Goal: Task Accomplishment & Management: Manage account settings

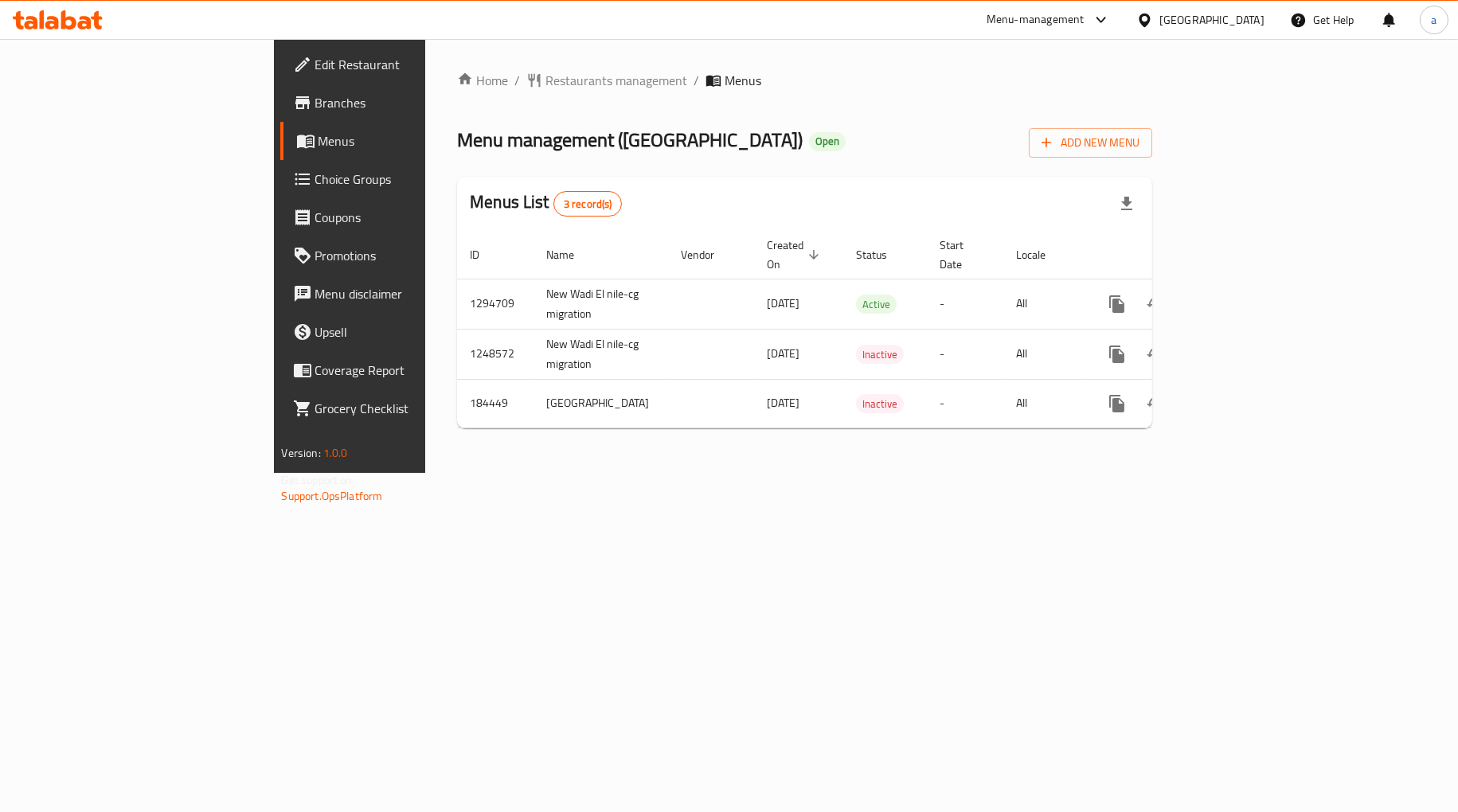
click at [316, 184] on span "Choice Groups" at bounding box center [410, 179] width 189 height 19
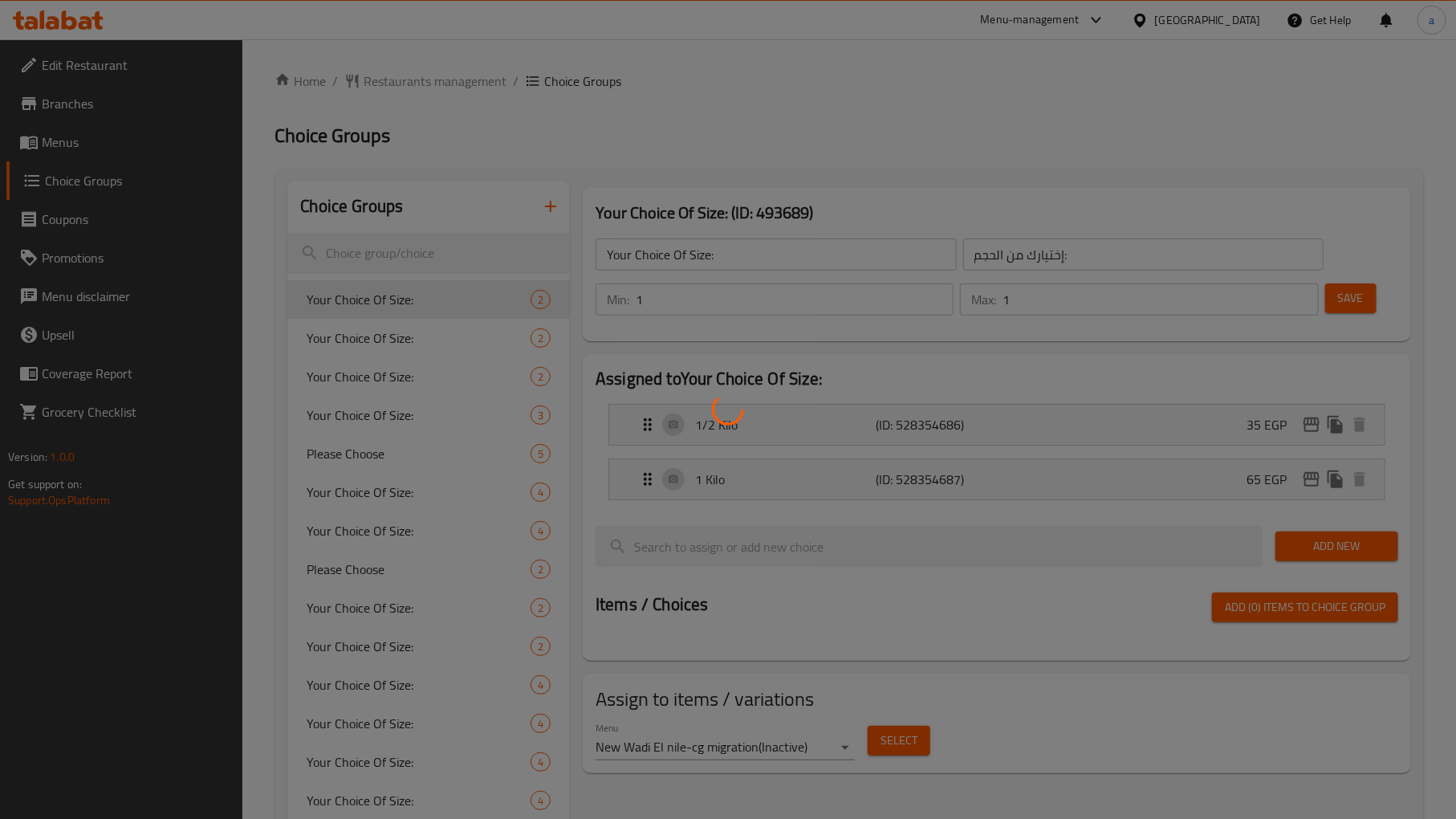
click at [387, 253] on div at bounding box center [728, 409] width 1456 height 819
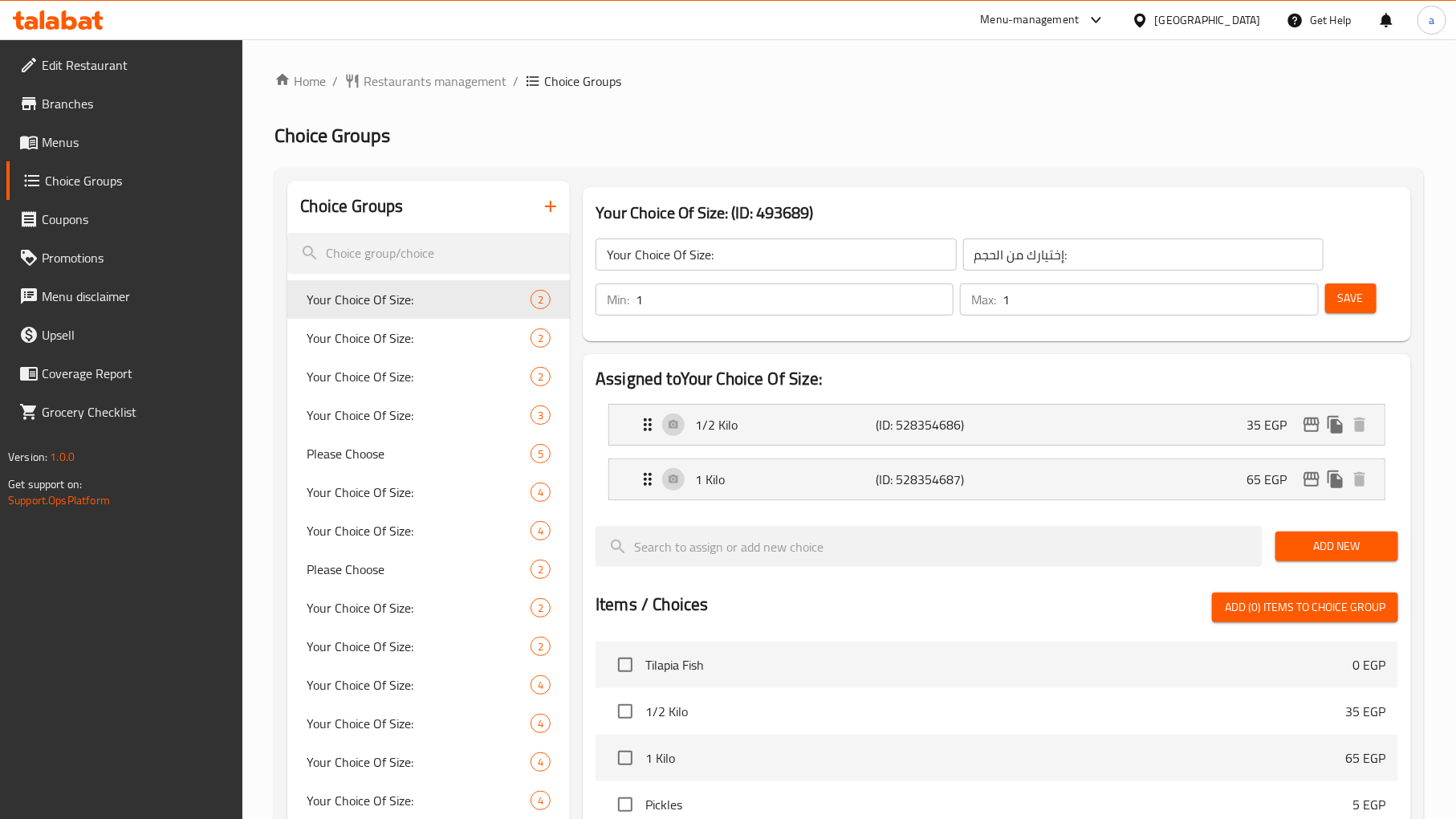
click at [387, 253] on input "search" at bounding box center [428, 253] width 283 height 41
paste input "Your Choice Of Rice:"
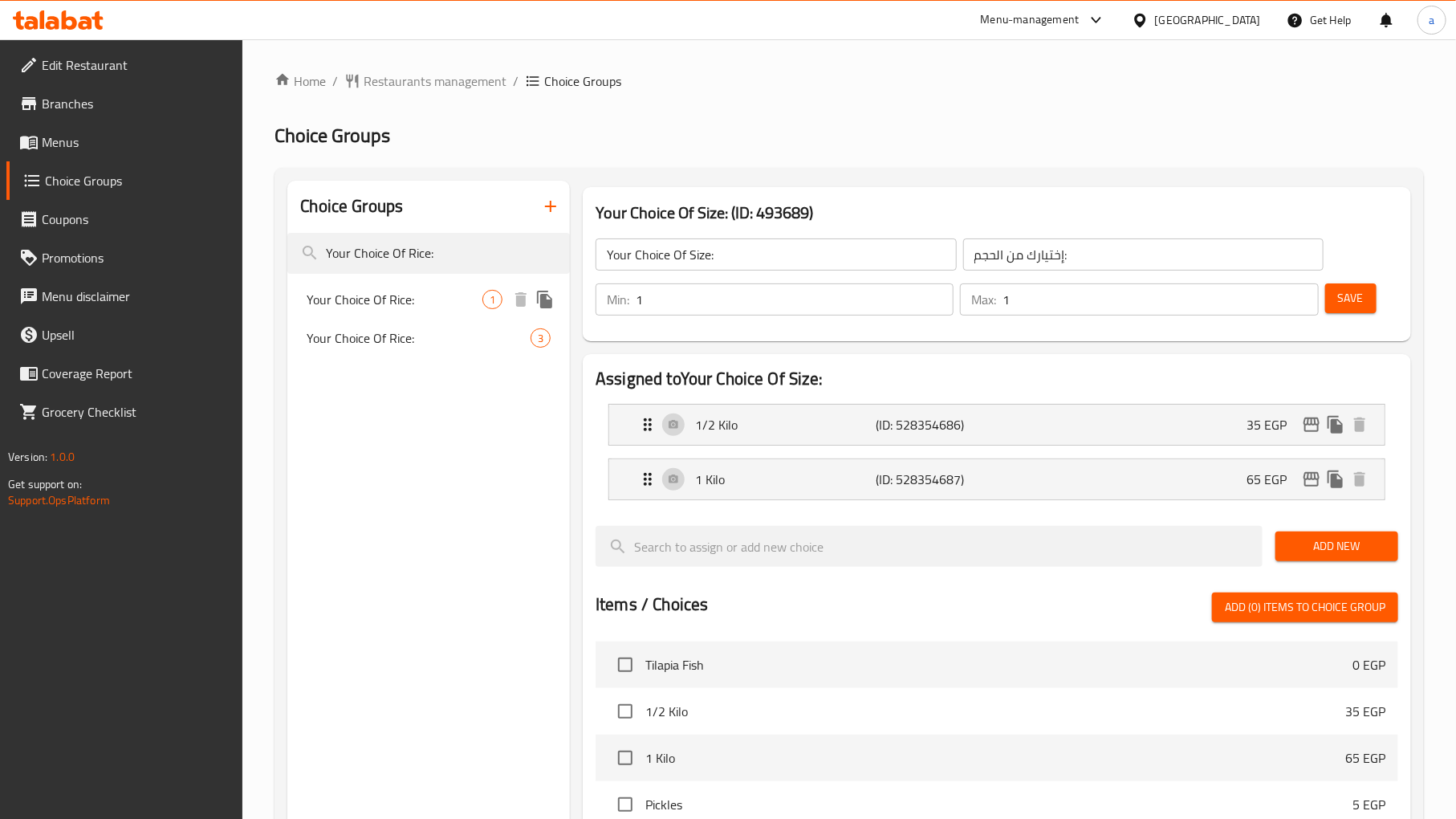
type input "Your Choice Of Rice:"
click at [426, 308] on span "Your Choice Of Rice:" at bounding box center [395, 300] width 176 height 19
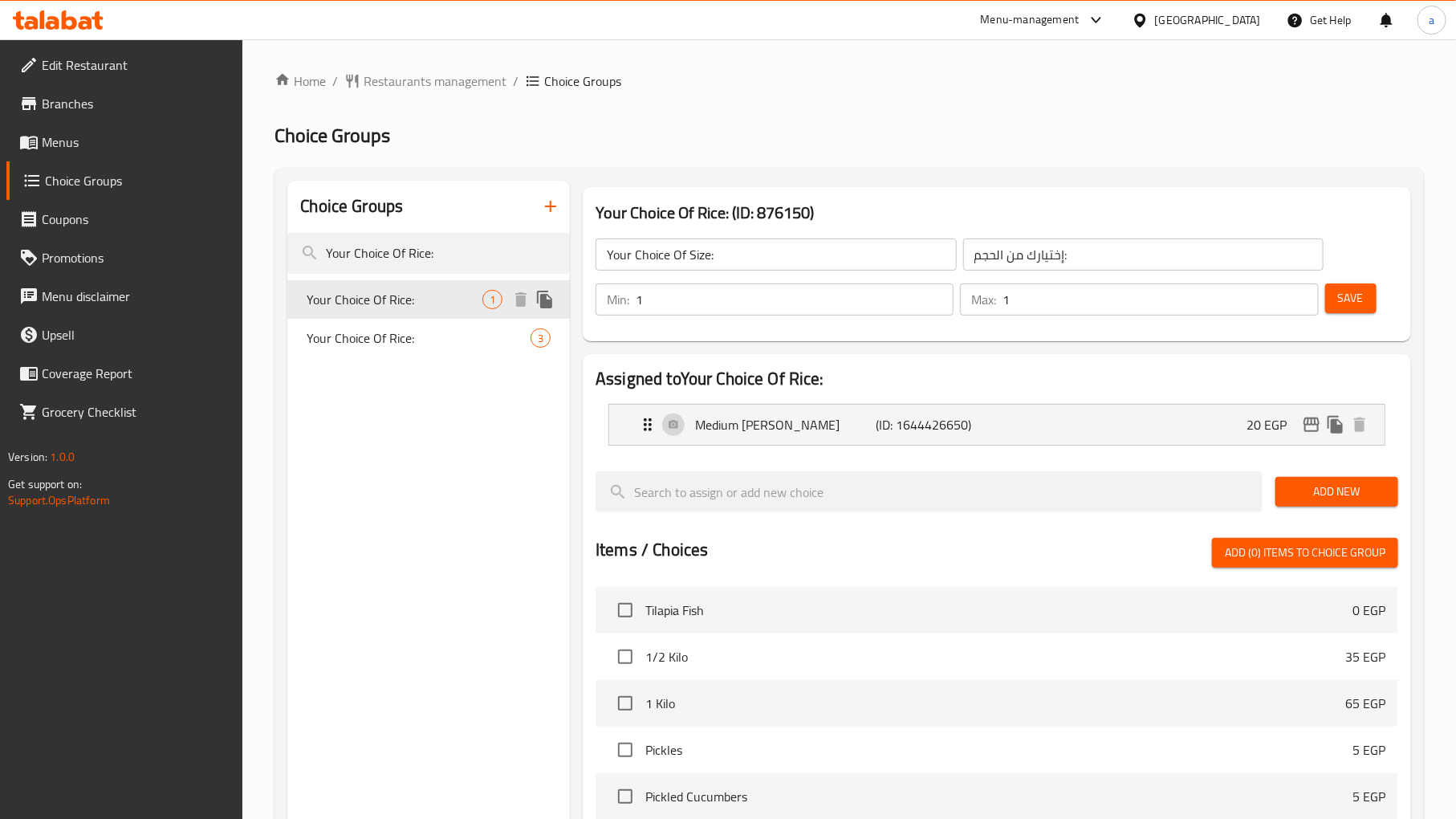
type input "Your Choice Of Rice:"
type input "اختيارك من الارز:"
type input "0"
type input "3"
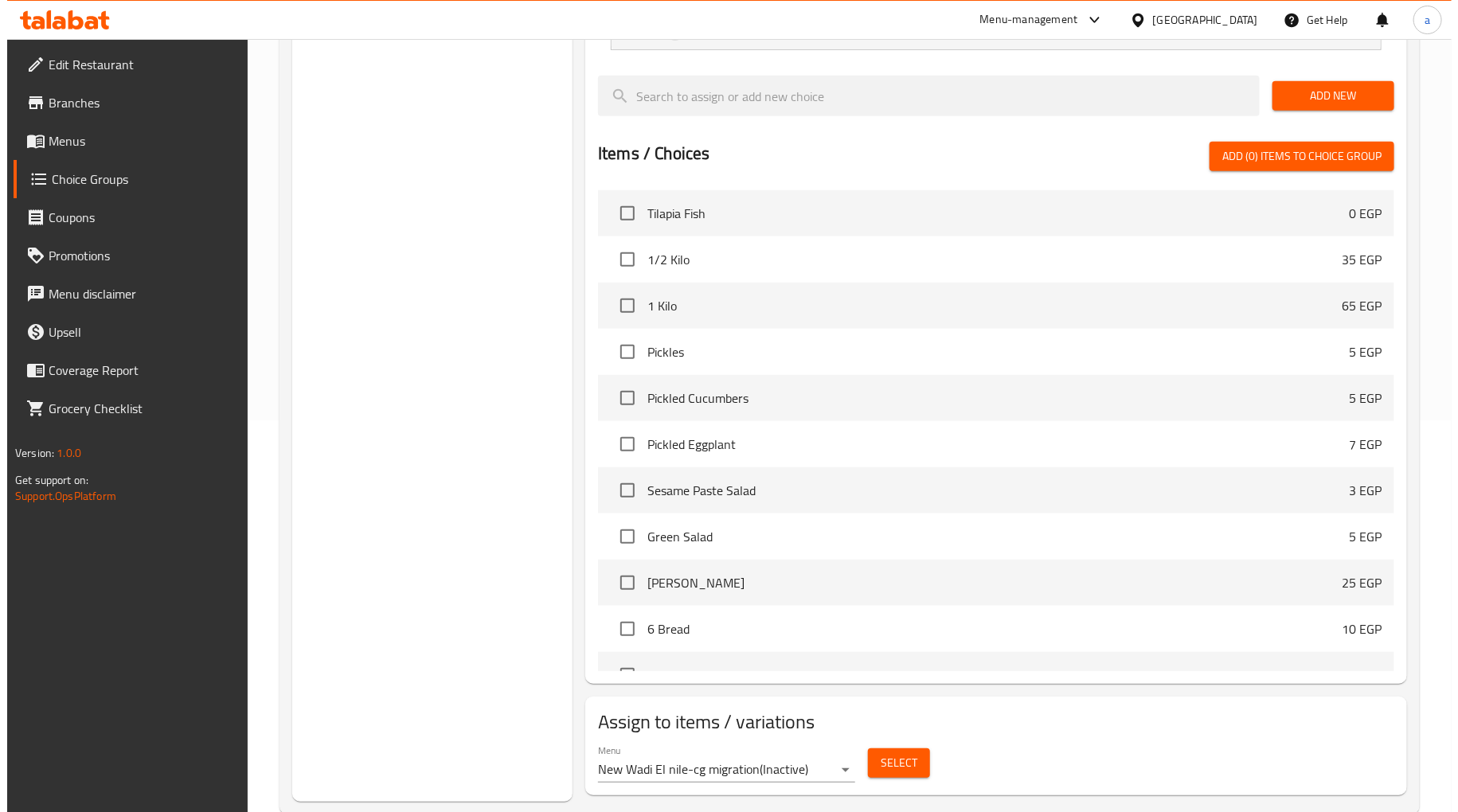
scroll to position [425, 0]
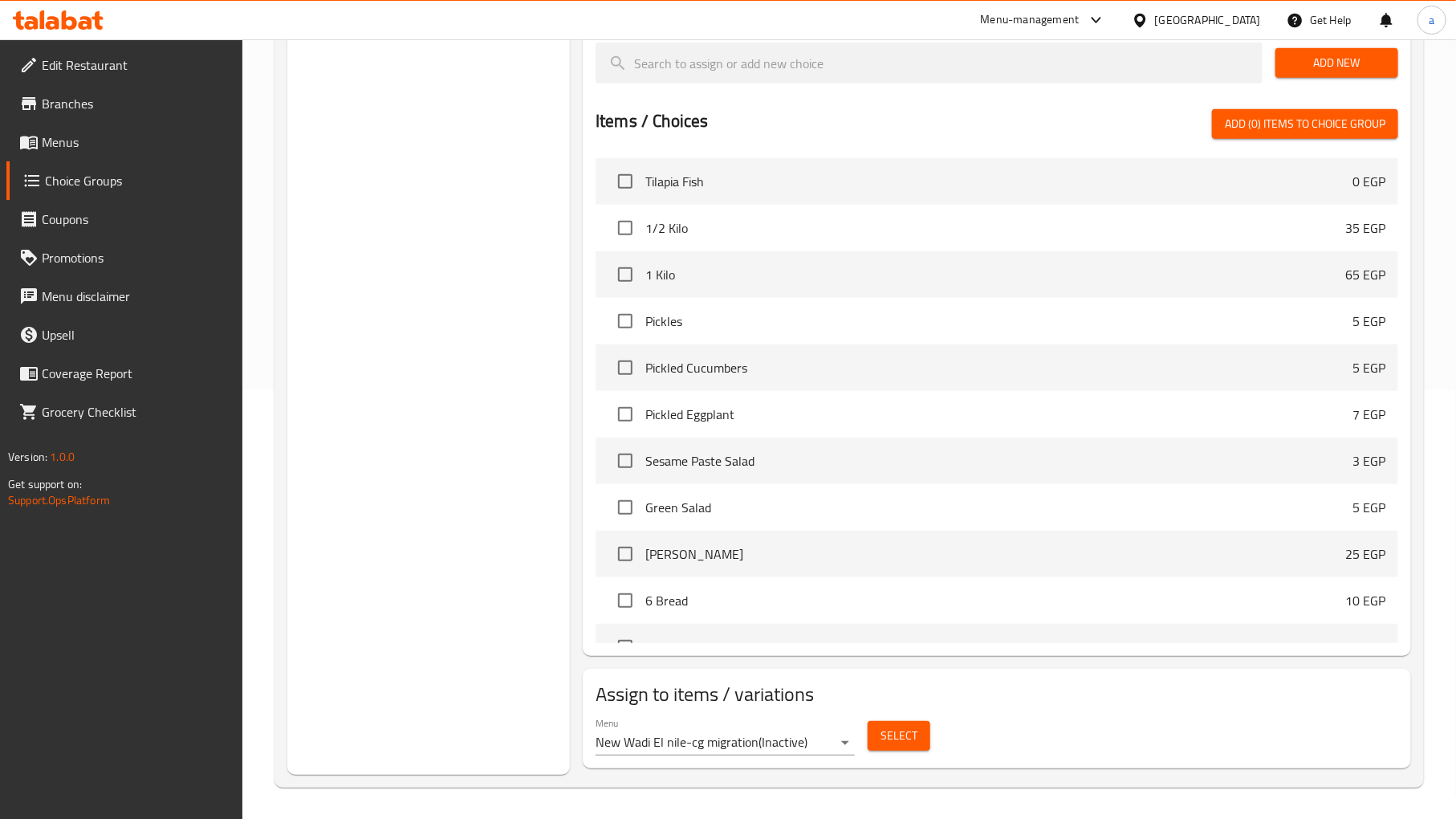
click at [661, 390] on body "​ Menu-management [GEOGRAPHIC_DATA] Get Help a Edit Restaurant Branches Menus C…" at bounding box center [728, 1] width 1456 height 780
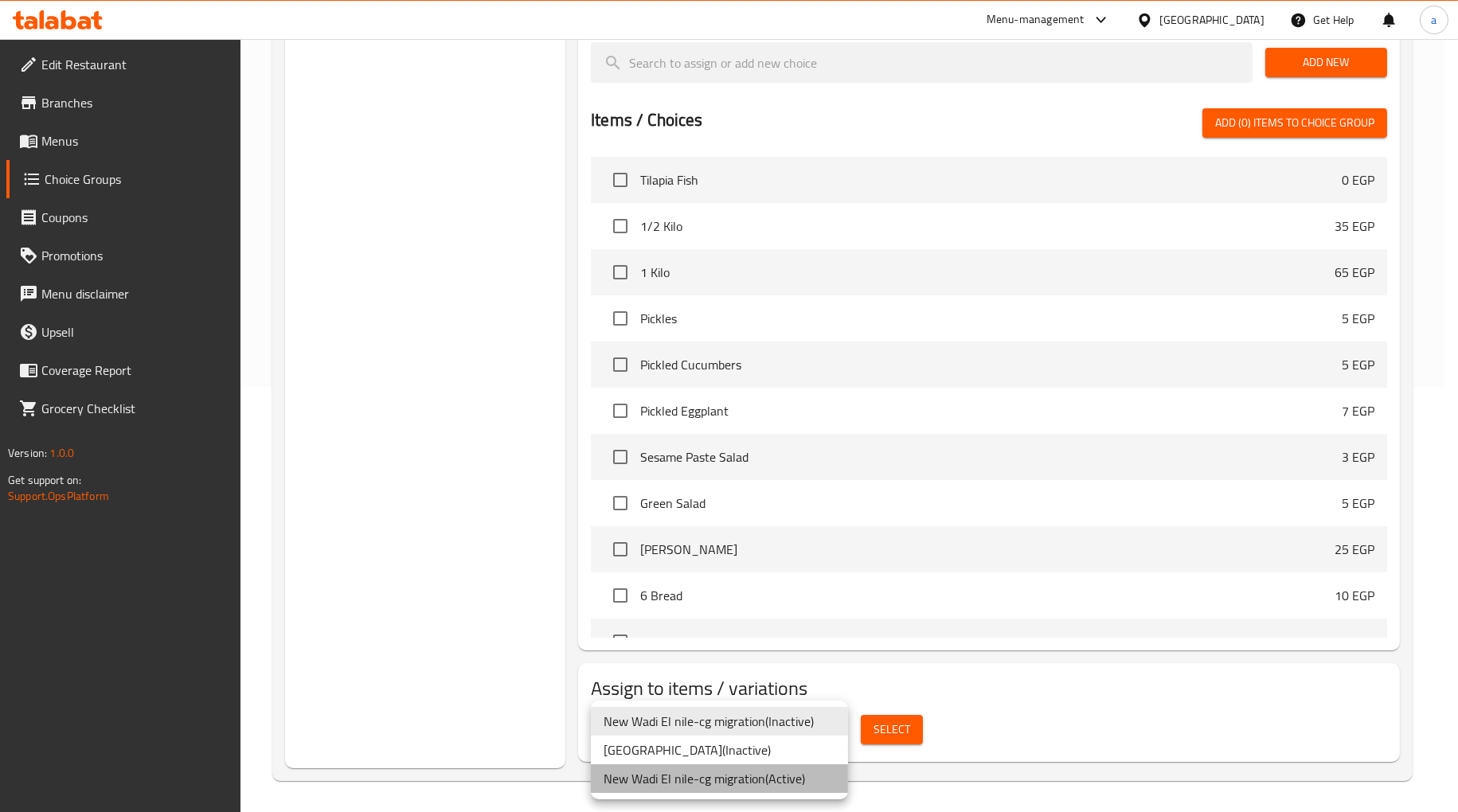
click at [712, 782] on li "New Wadi El nile-cg migration ( Active )" at bounding box center [719, 778] width 257 height 29
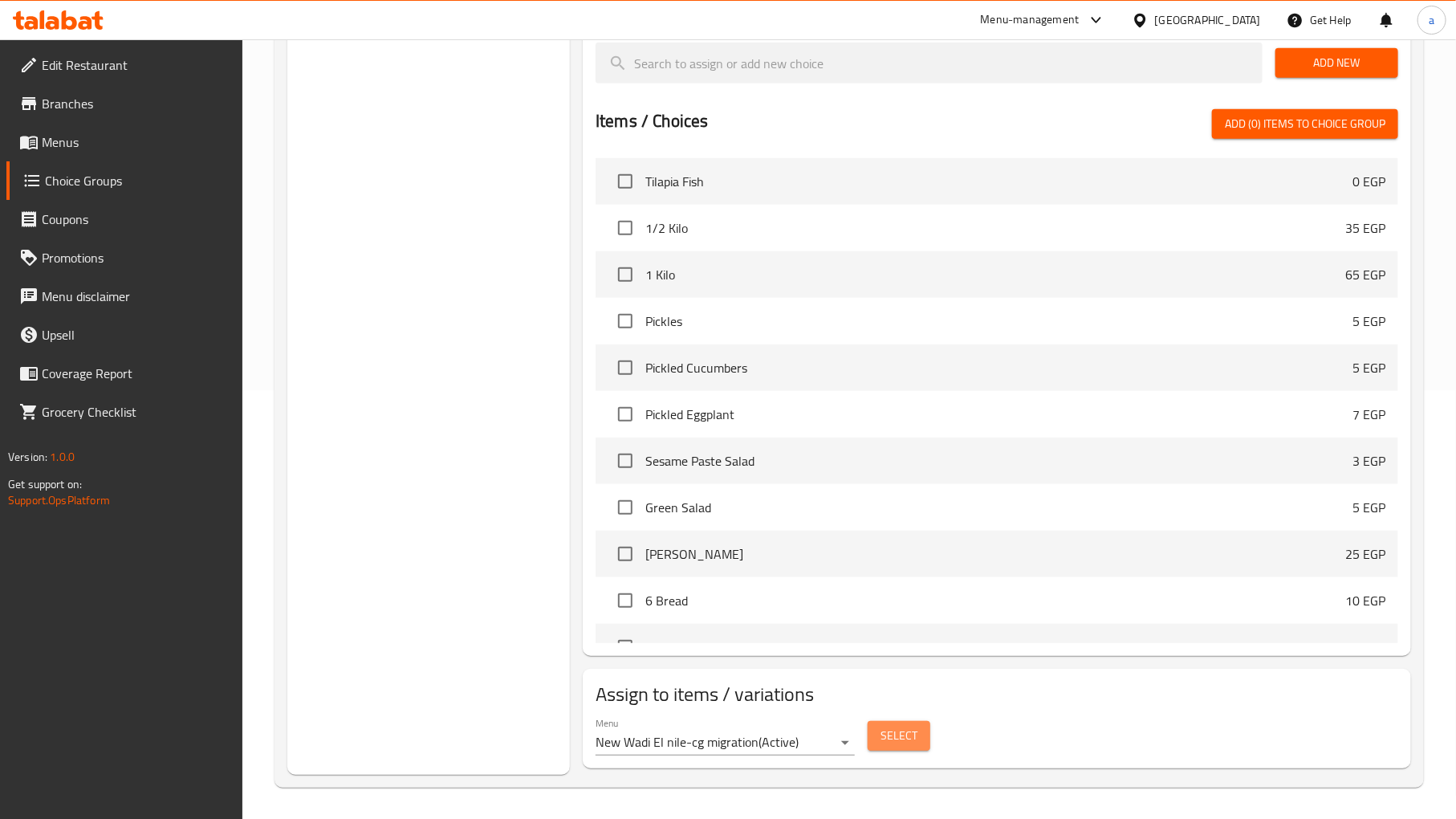
click at [901, 735] on span "Select" at bounding box center [899, 735] width 37 height 20
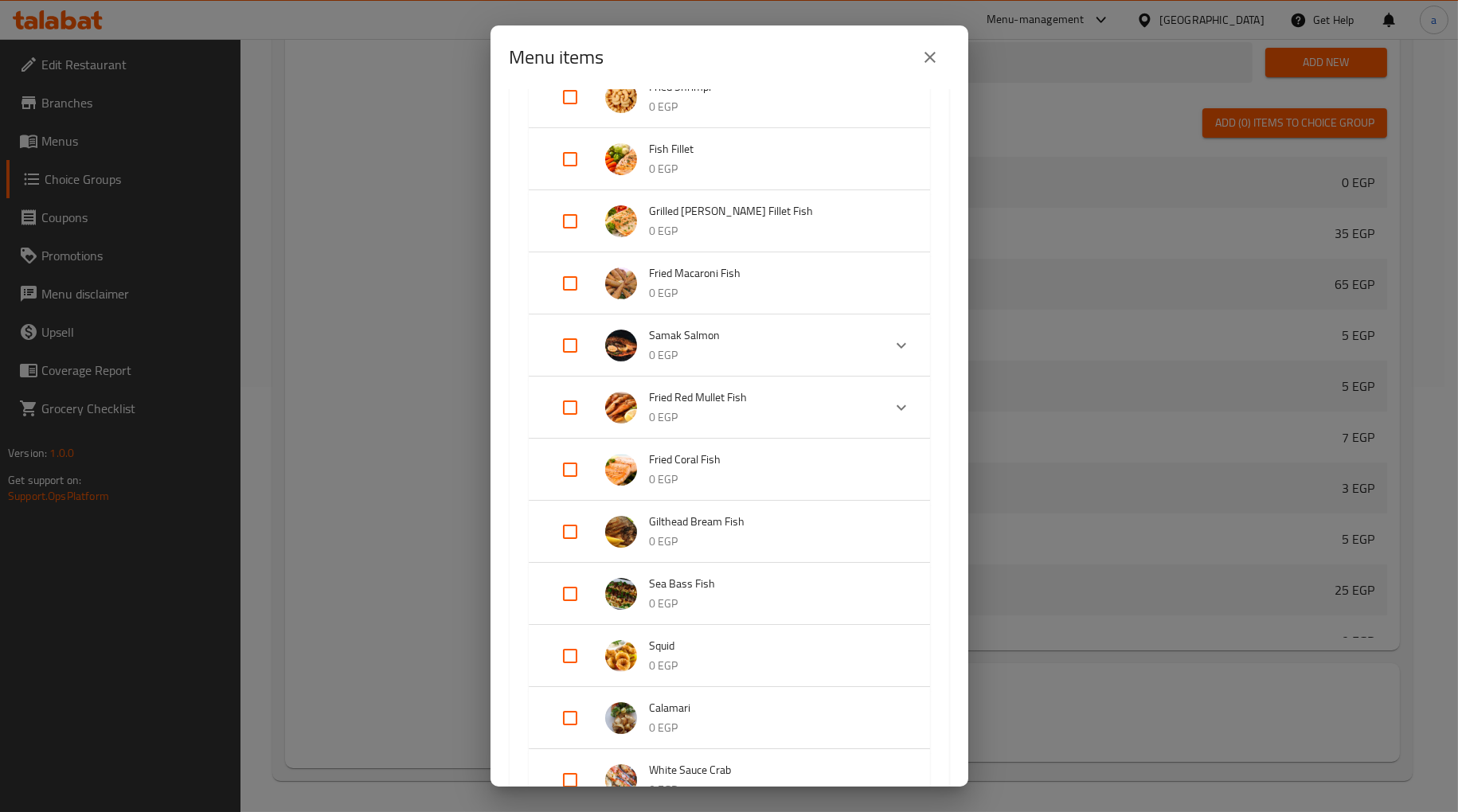
scroll to position [0, 0]
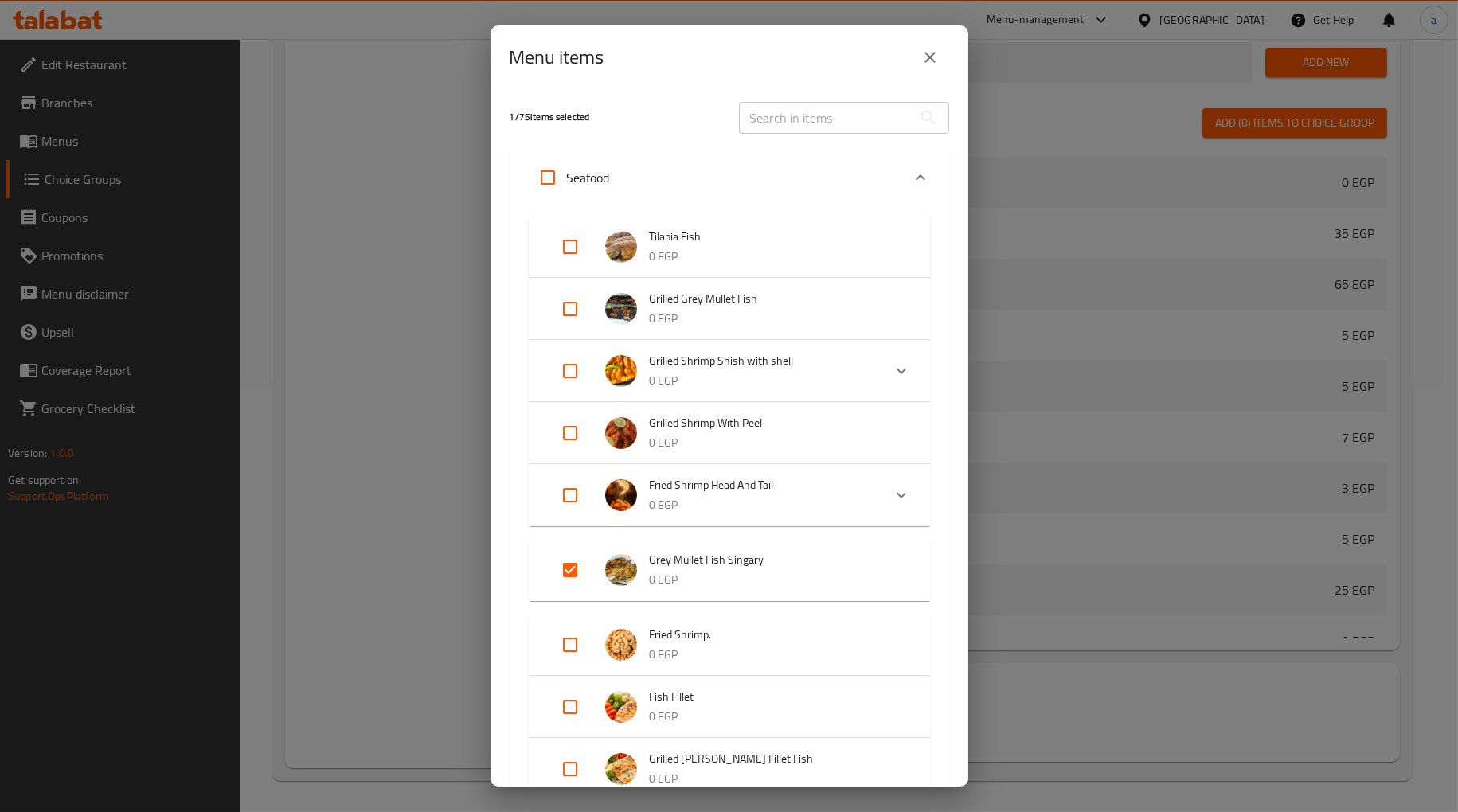
click at [634, 57] on div "Menu items" at bounding box center [729, 57] width 439 height 38
click at [538, 116] on h5 "1 / 75 items selected" at bounding box center [614, 117] width 210 height 14
click at [642, 121] on h5 "1 / 75 items selected" at bounding box center [614, 117] width 210 height 14
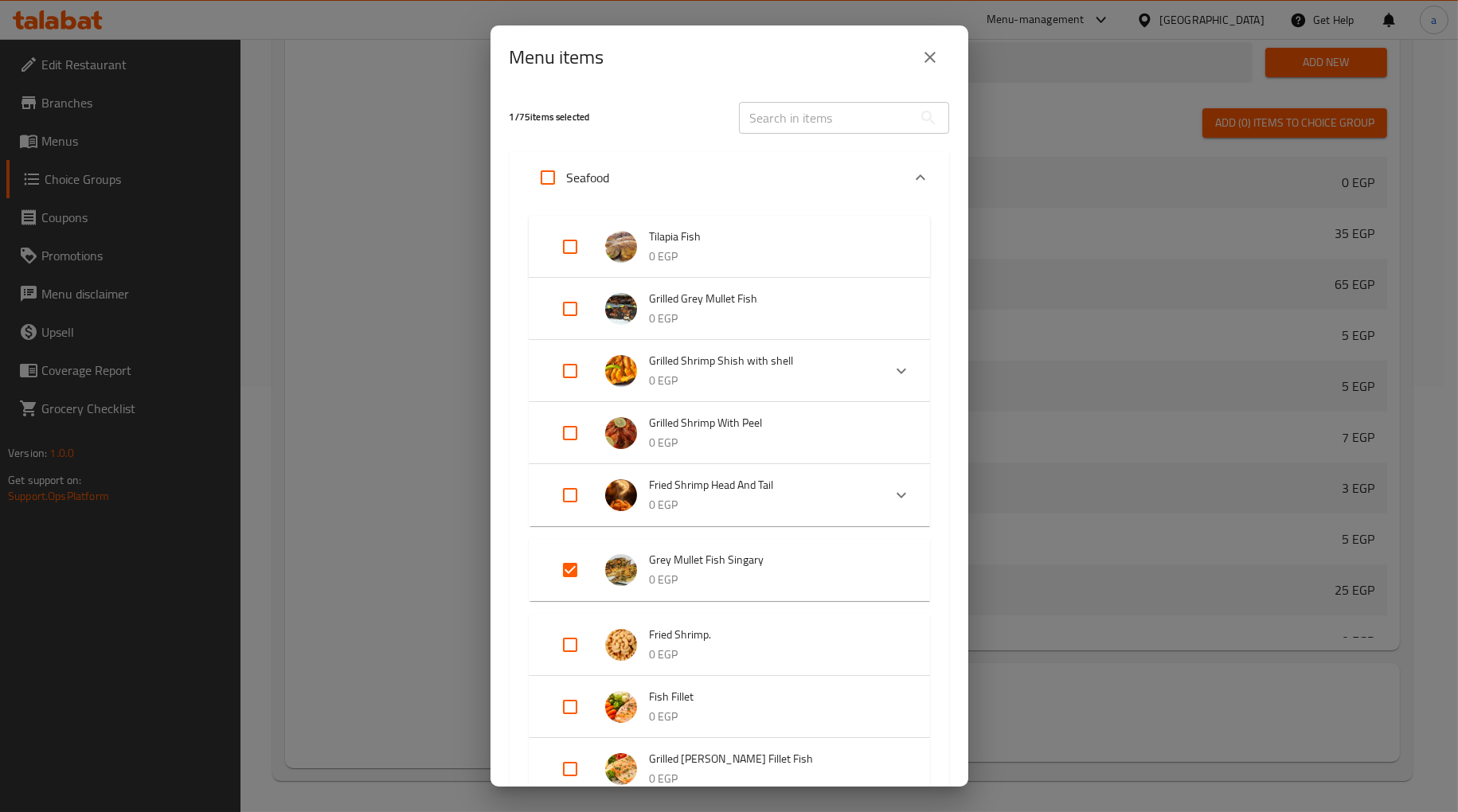
click at [611, 115] on h5 "1 / 75 items selected" at bounding box center [614, 117] width 210 height 14
click at [577, 116] on h5 "1 / 75 items selected" at bounding box center [614, 117] width 210 height 14
click at [576, 116] on h5 "1 / 75 items selected" at bounding box center [614, 117] width 210 height 14
click at [546, 119] on h5 "1 / 75 items selected" at bounding box center [614, 117] width 210 height 14
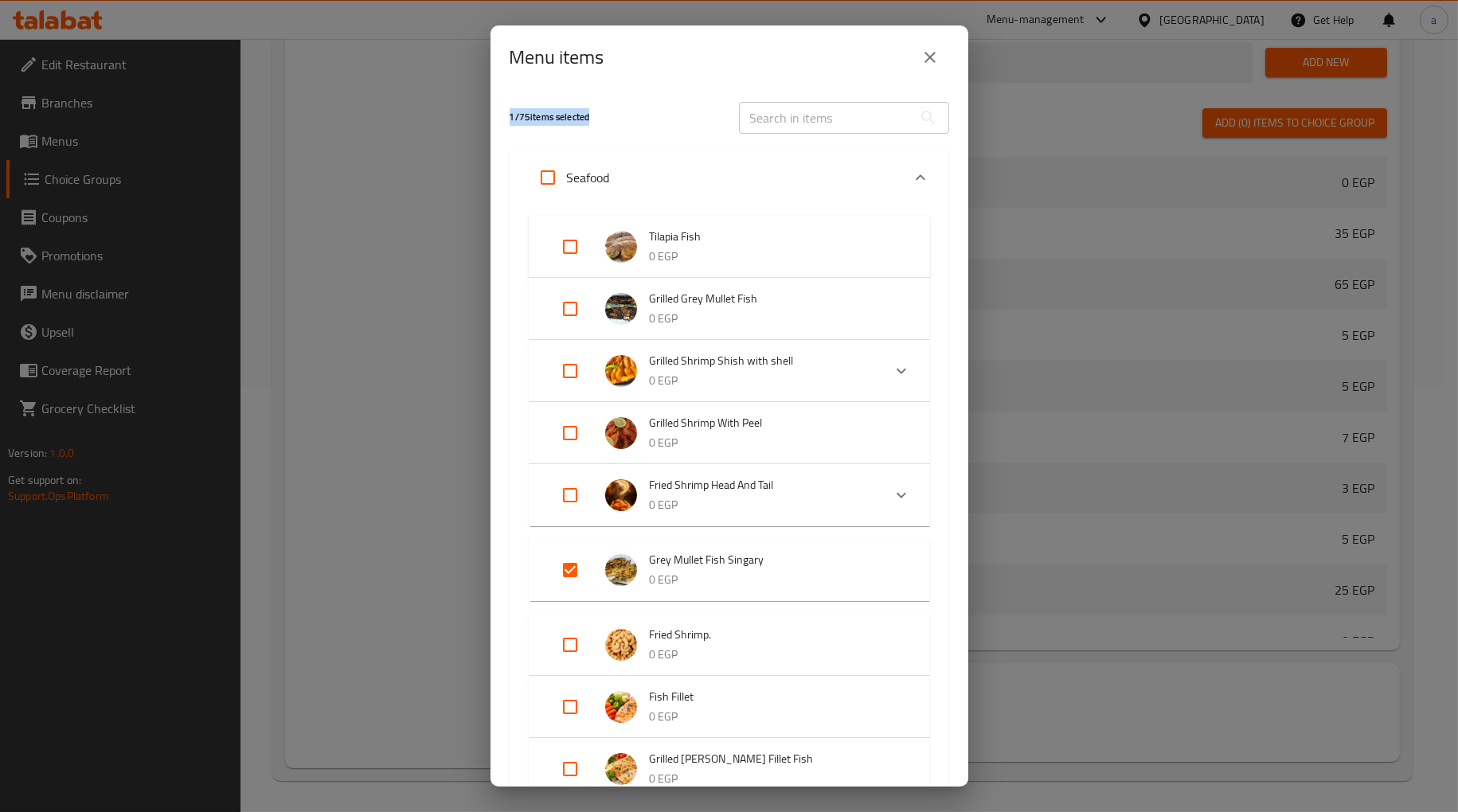
click at [546, 119] on h5 "1 / 75 items selected" at bounding box center [614, 117] width 210 height 14
click at [630, 114] on h5 "1 / 75 items selected" at bounding box center [614, 117] width 210 height 14
click at [546, 114] on h5 "1 / 75 items selected" at bounding box center [614, 117] width 210 height 14
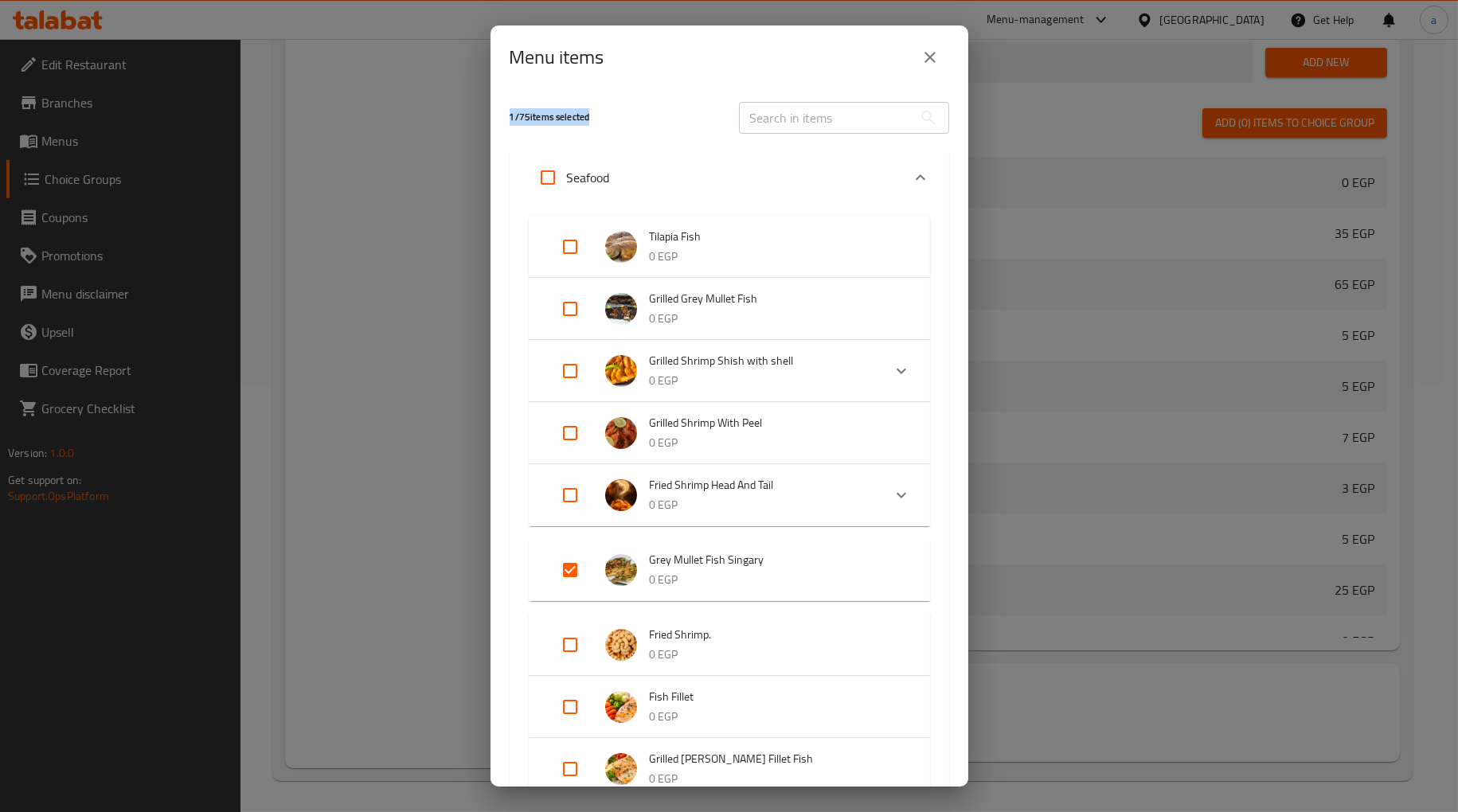
click at [546, 114] on h5 "1 / 75 items selected" at bounding box center [614, 117] width 210 height 14
click at [602, 119] on h5 "1 / 75 items selected" at bounding box center [614, 117] width 210 height 14
drag, startPoint x: 594, startPoint y: 117, endPoint x: 465, endPoint y: 117, distance: 129.0
click at [465, 117] on div "Menu items 1 / 75 items selected ​ Seafood Tilapia Fish 0 EGP Grilled Grey Mull…" at bounding box center [729, 406] width 1458 height 812
click at [566, 116] on h5 "1 / 75 items selected" at bounding box center [614, 117] width 210 height 14
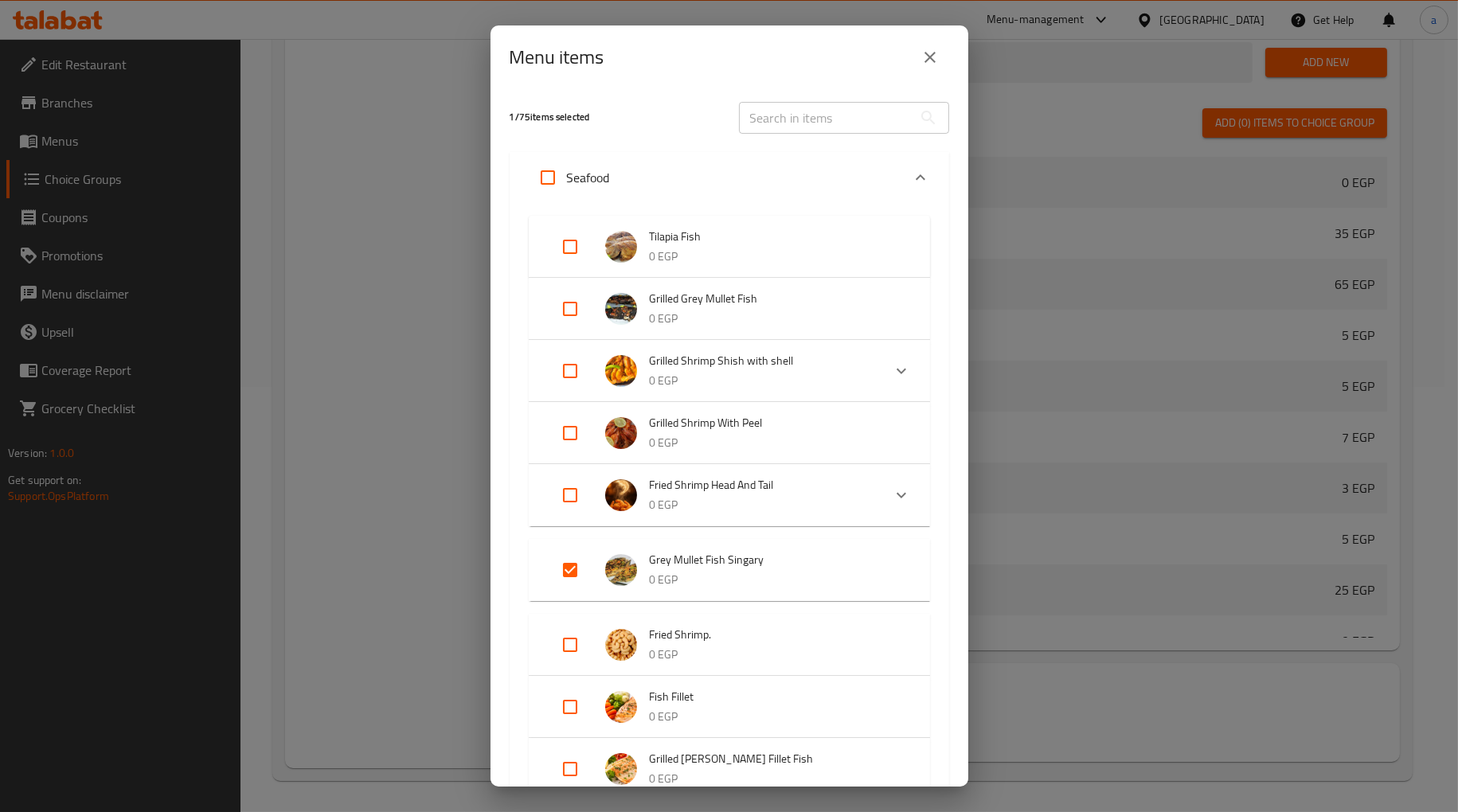
click at [590, 117] on h5 "1 / 75 items selected" at bounding box center [614, 117] width 210 height 14
click at [618, 109] on div "1 / 75 items selected" at bounding box center [614, 117] width 229 height 63
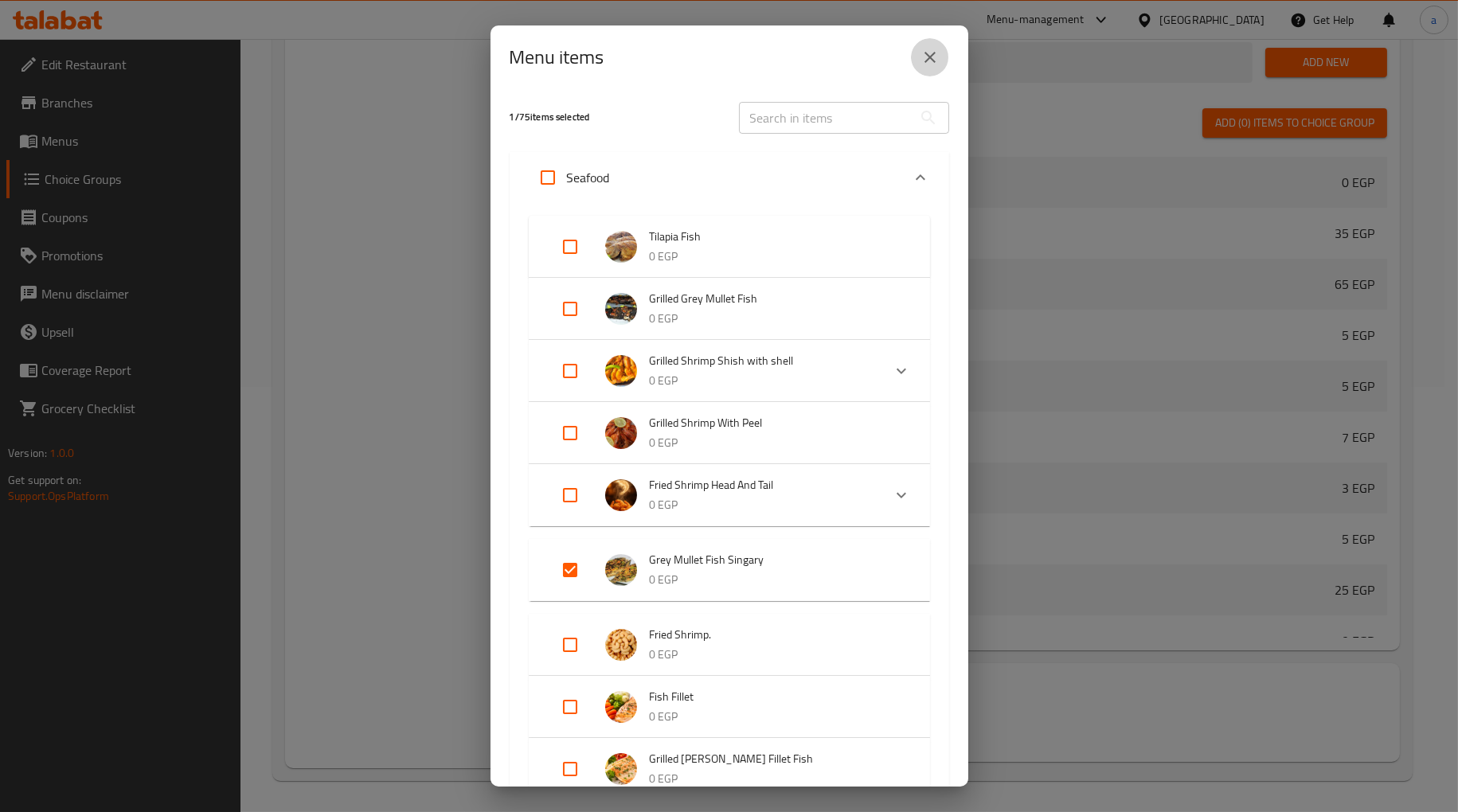
click at [925, 61] on icon "close" at bounding box center [930, 57] width 11 height 11
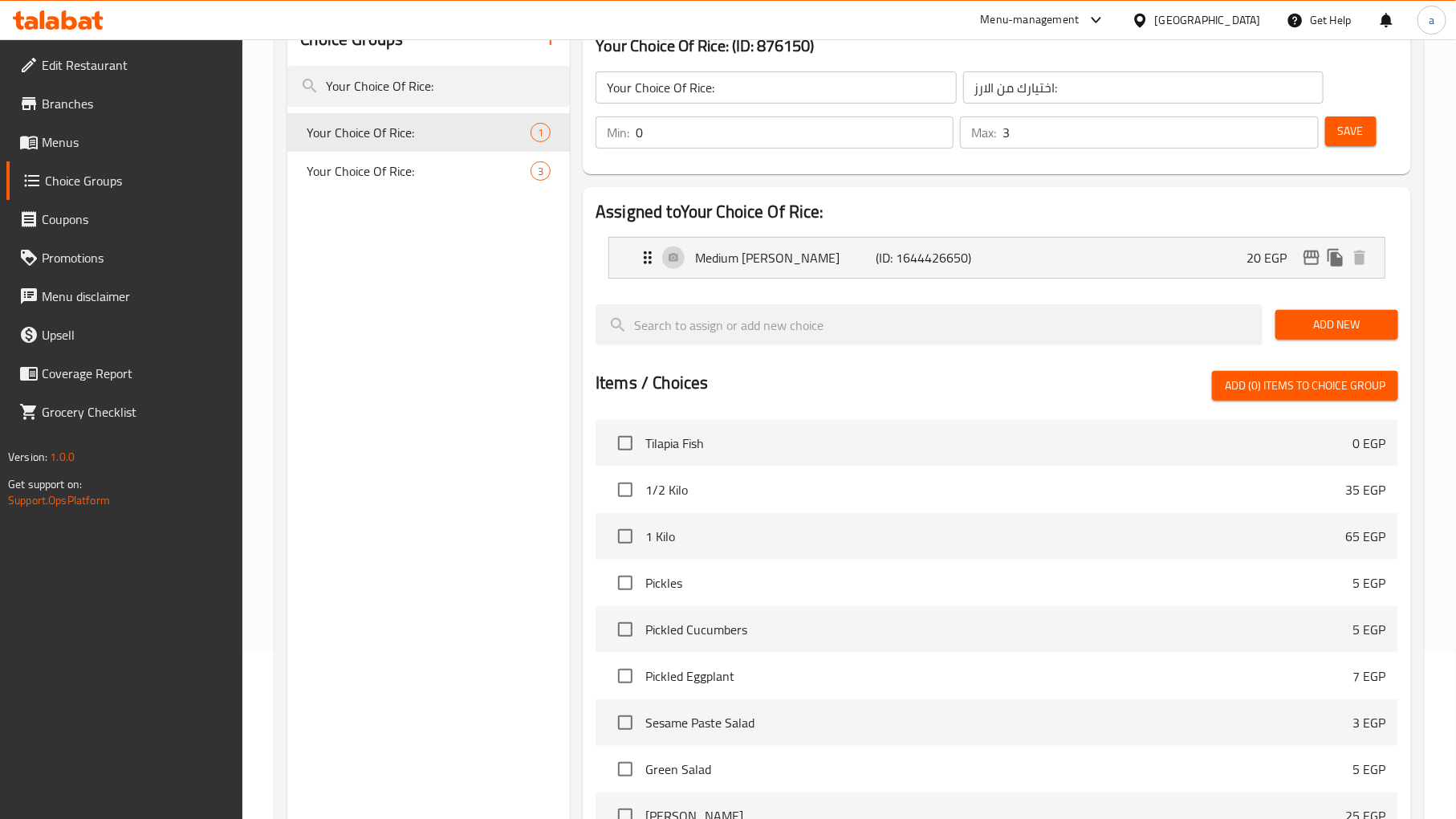
scroll to position [72, 0]
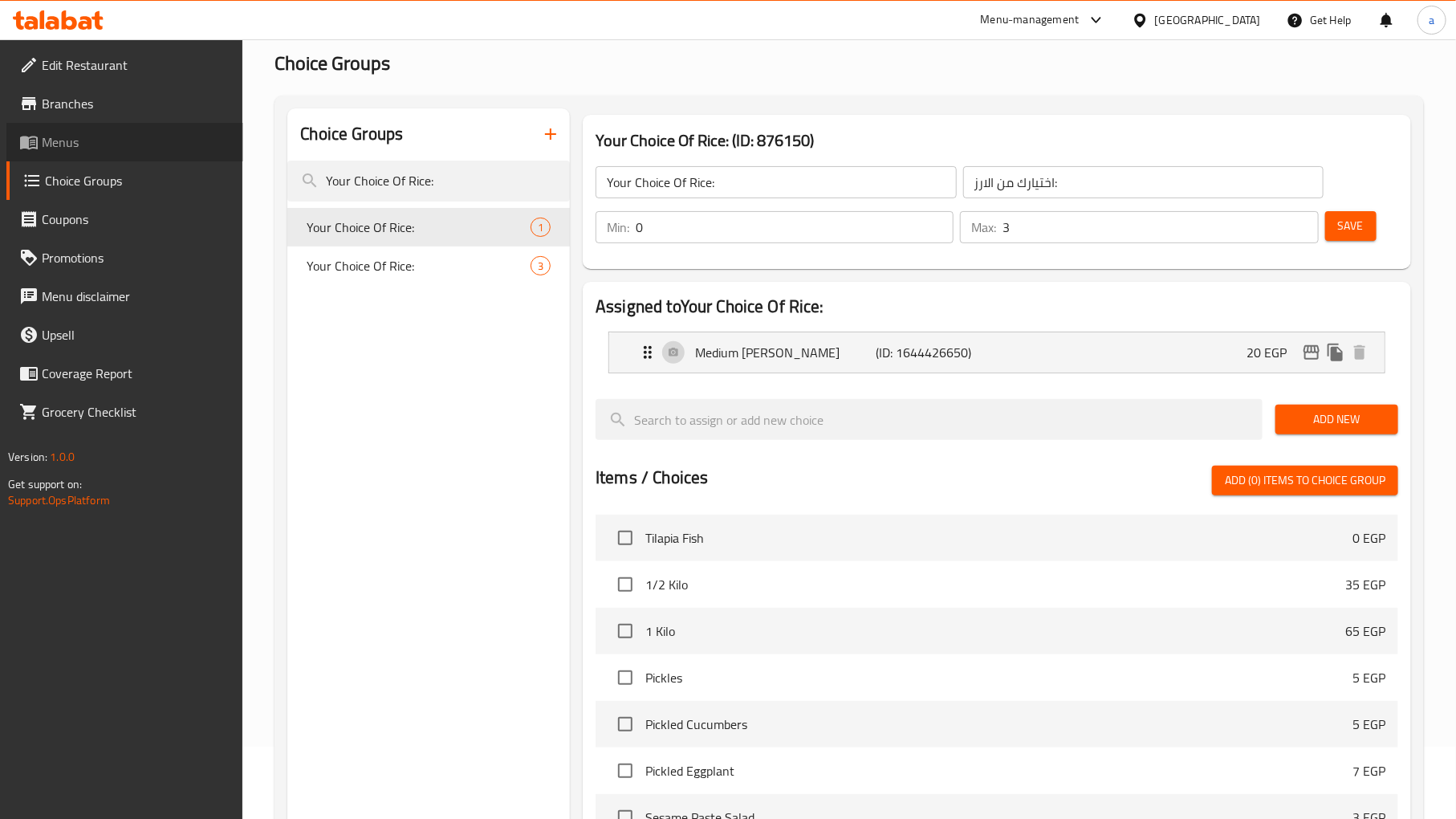
click at [72, 141] on span "Menus" at bounding box center [136, 142] width 188 height 19
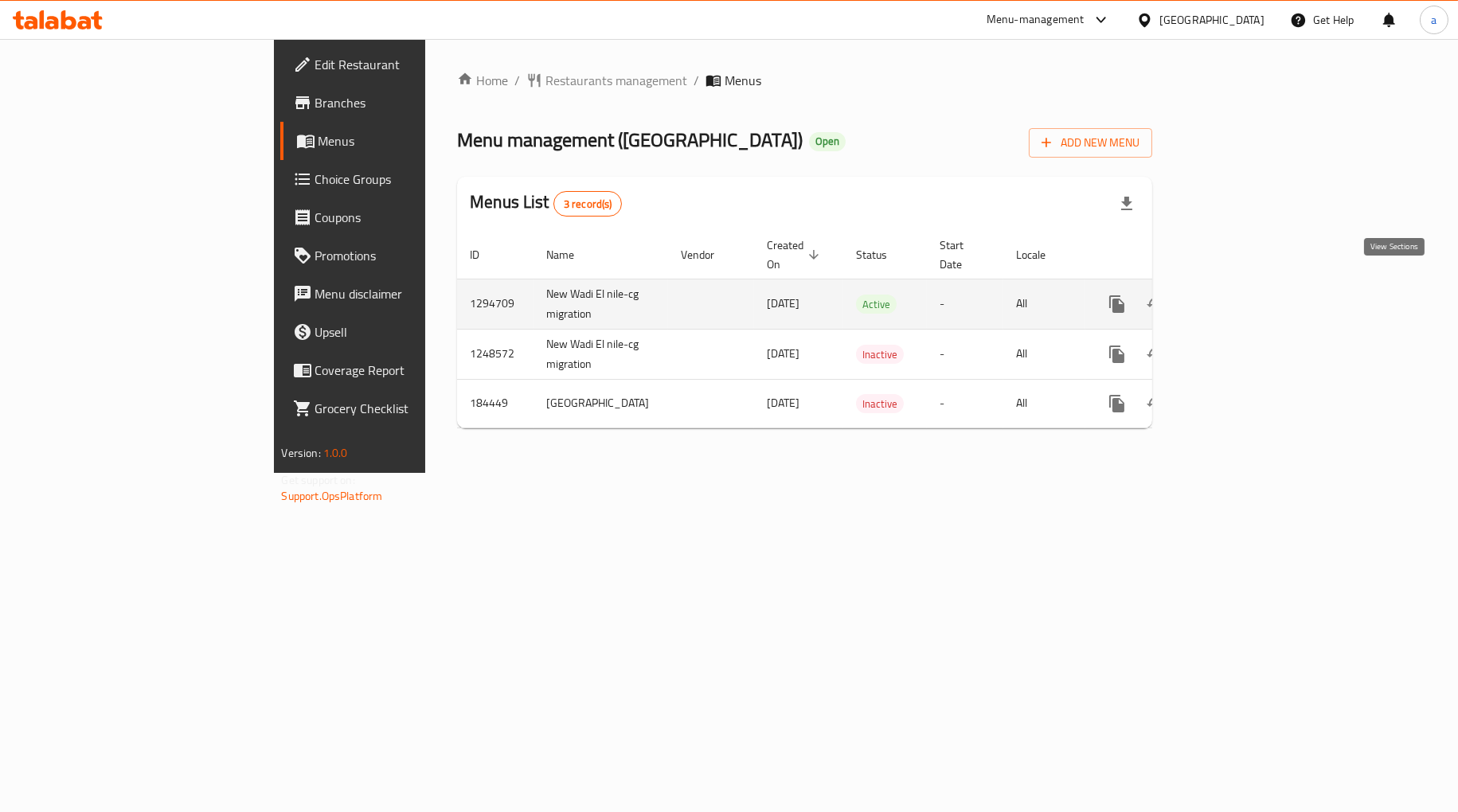
click at [1239, 297] on icon "enhanced table" at bounding box center [1232, 304] width 14 height 14
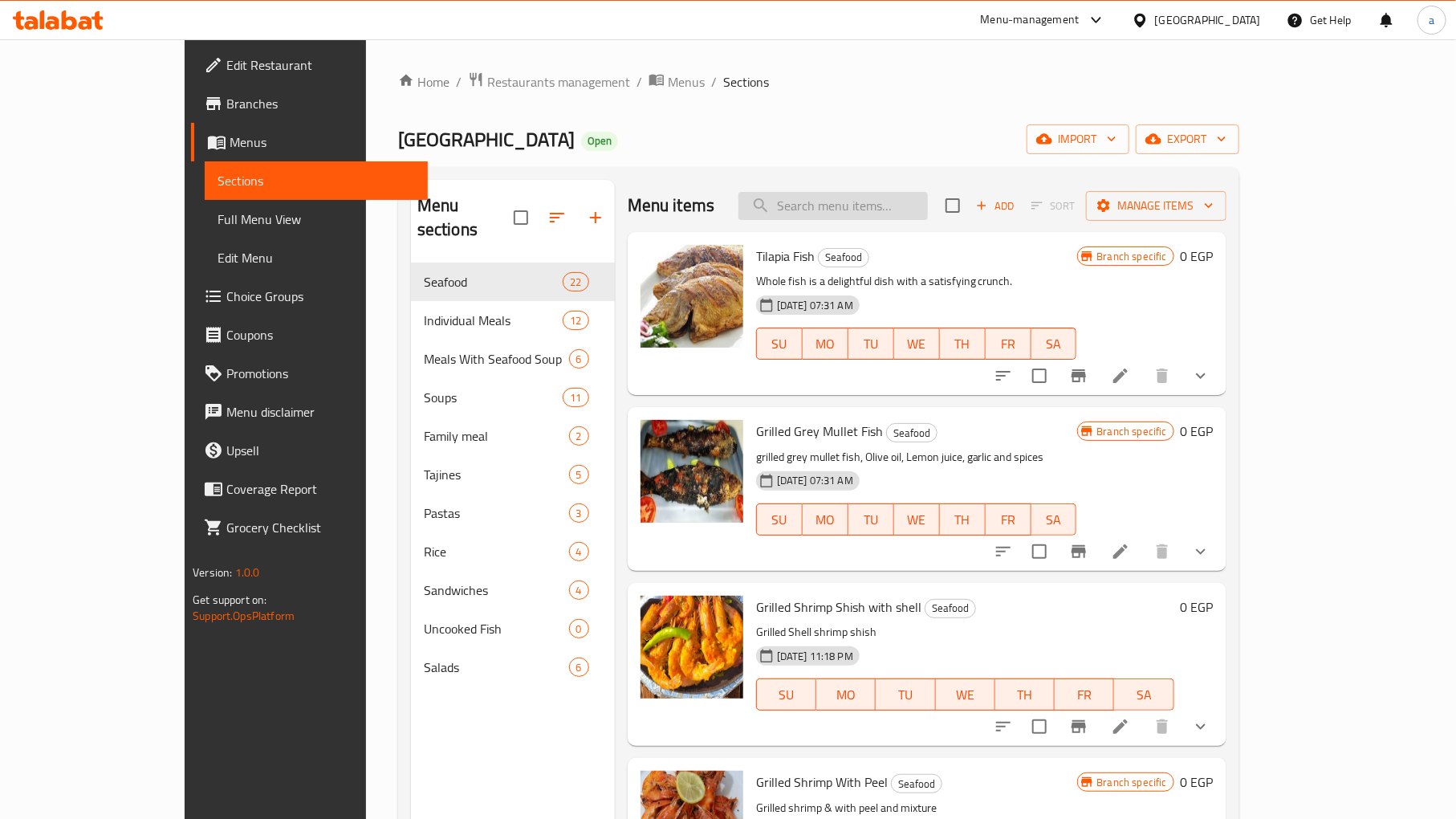
click at [928, 194] on input "search" at bounding box center [833, 205] width 189 height 28
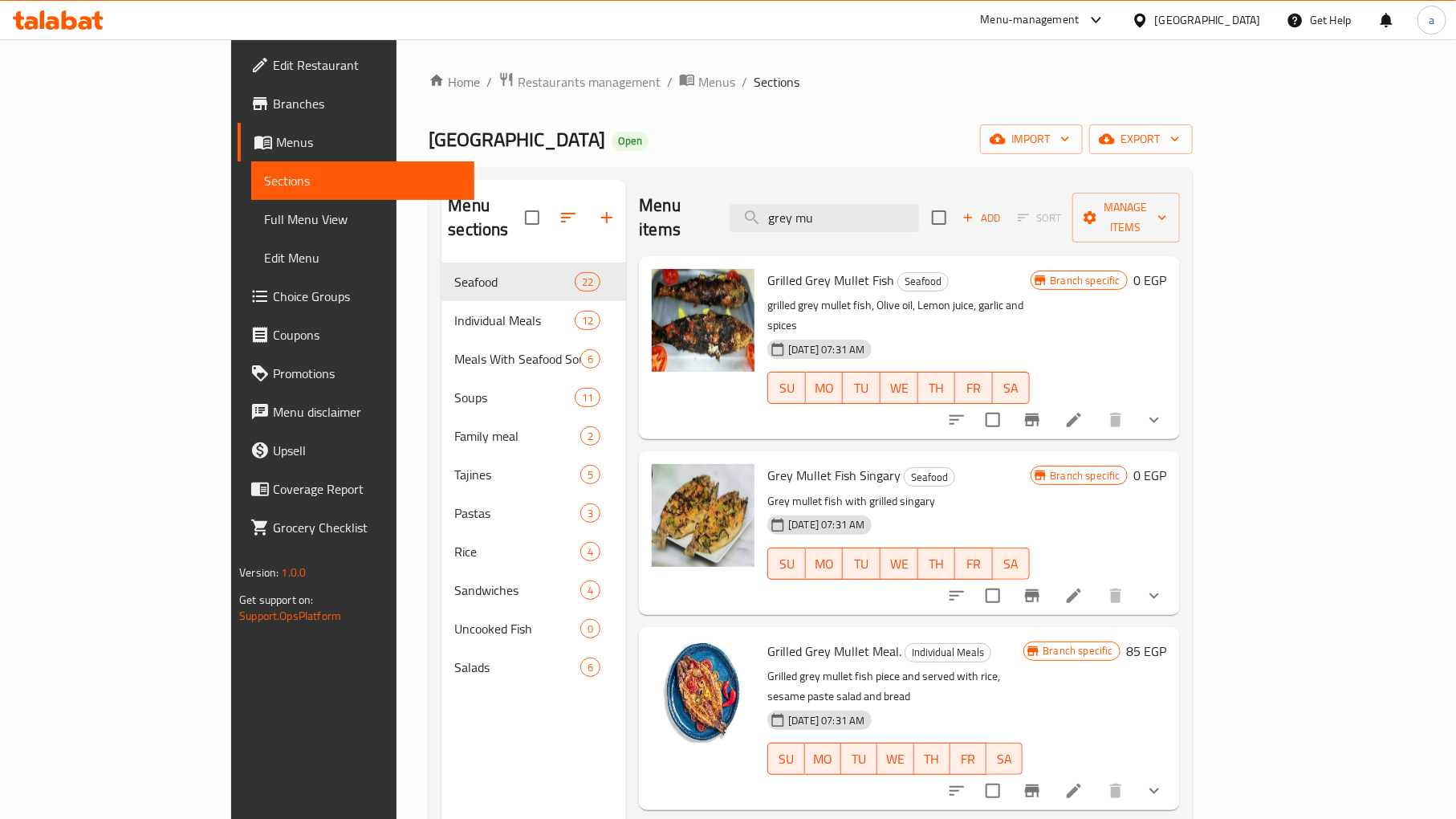
type input "grey mu"
click at [1081, 588] on icon at bounding box center [1073, 595] width 14 height 14
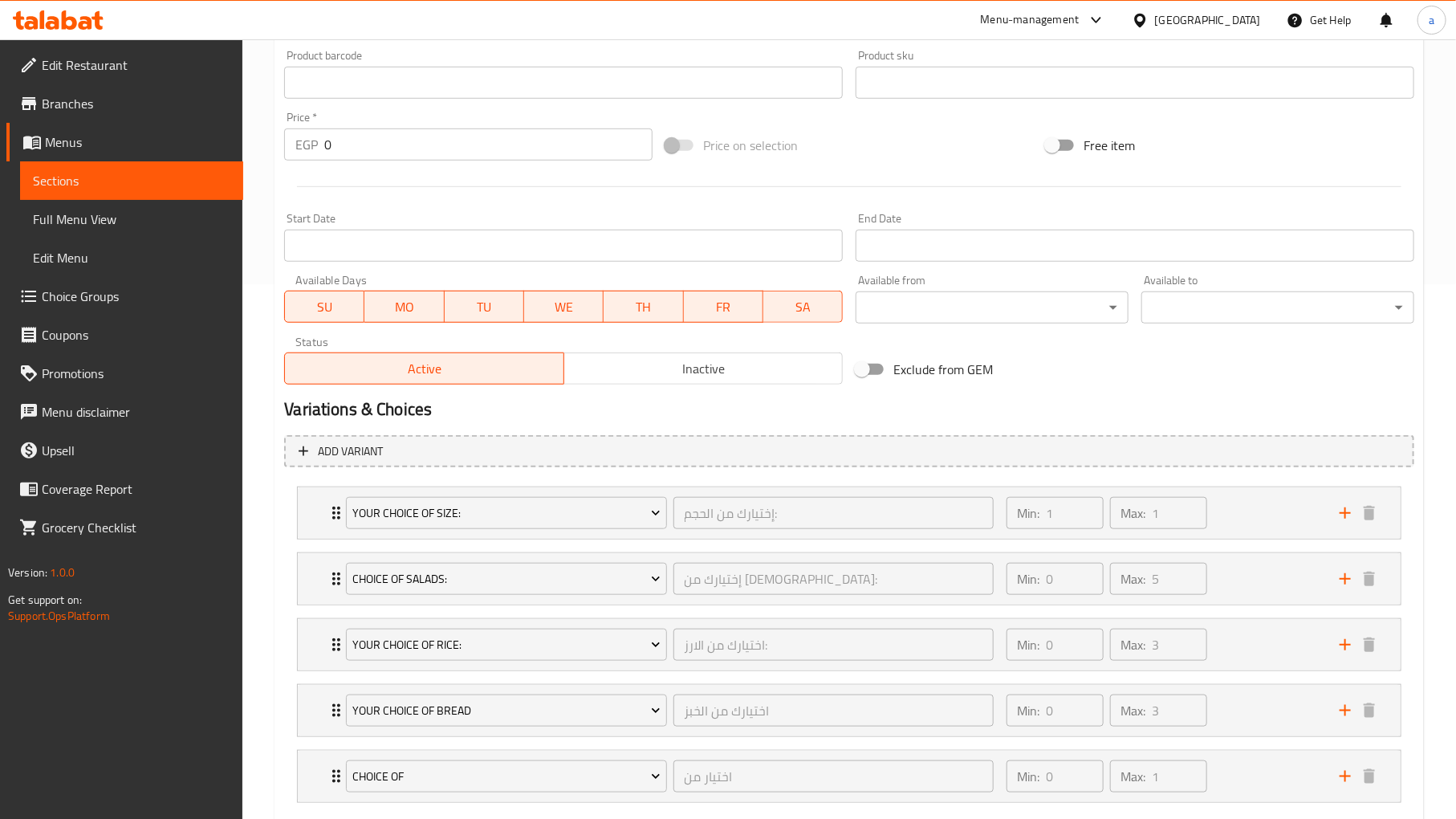
scroll to position [627, 0]
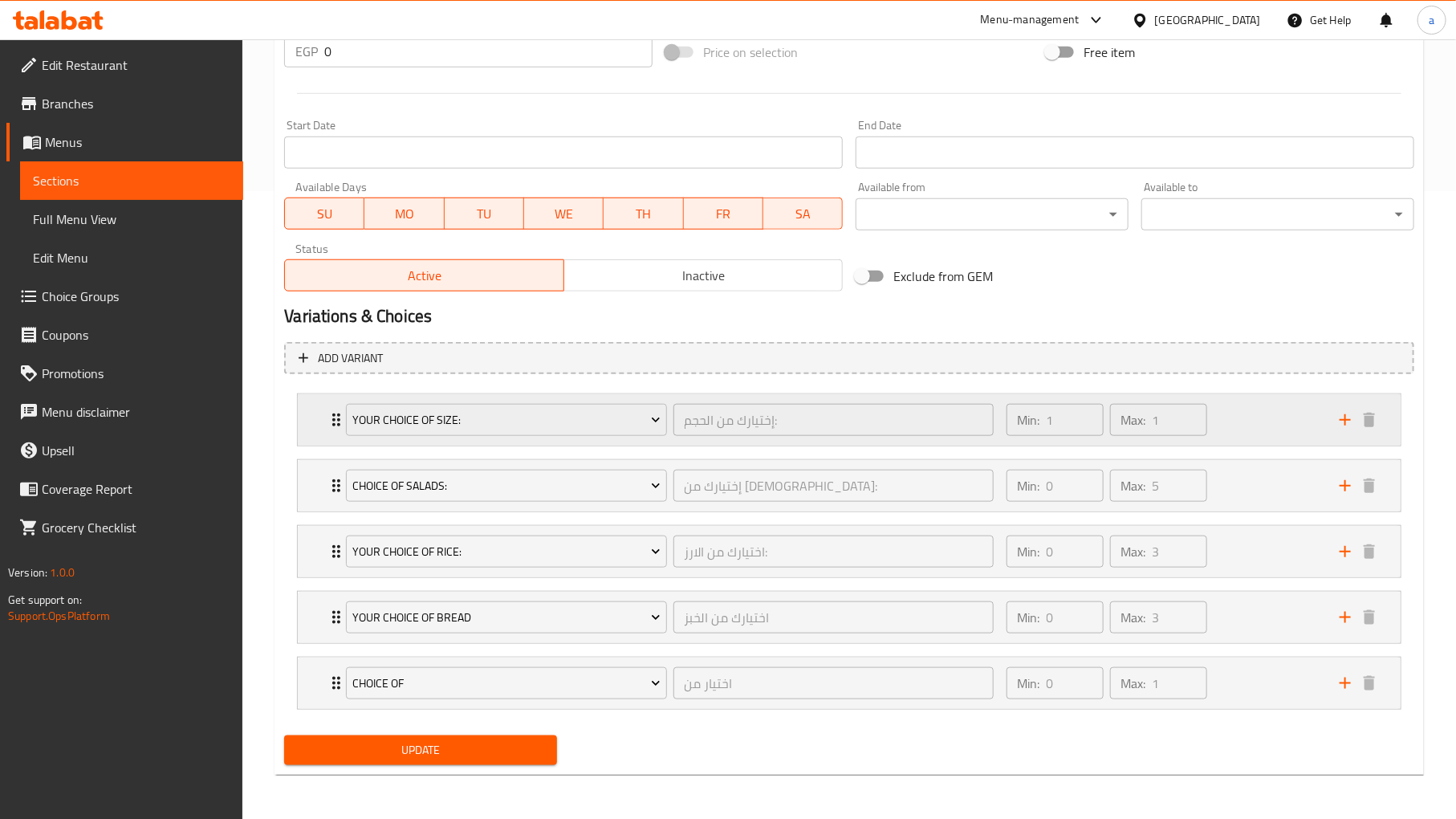
click at [320, 412] on div "Your Choice Of Size: إختيارك من الحجم: ​ Min: 1 ​ Max: 1 ​" at bounding box center [849, 420] width 1102 height 52
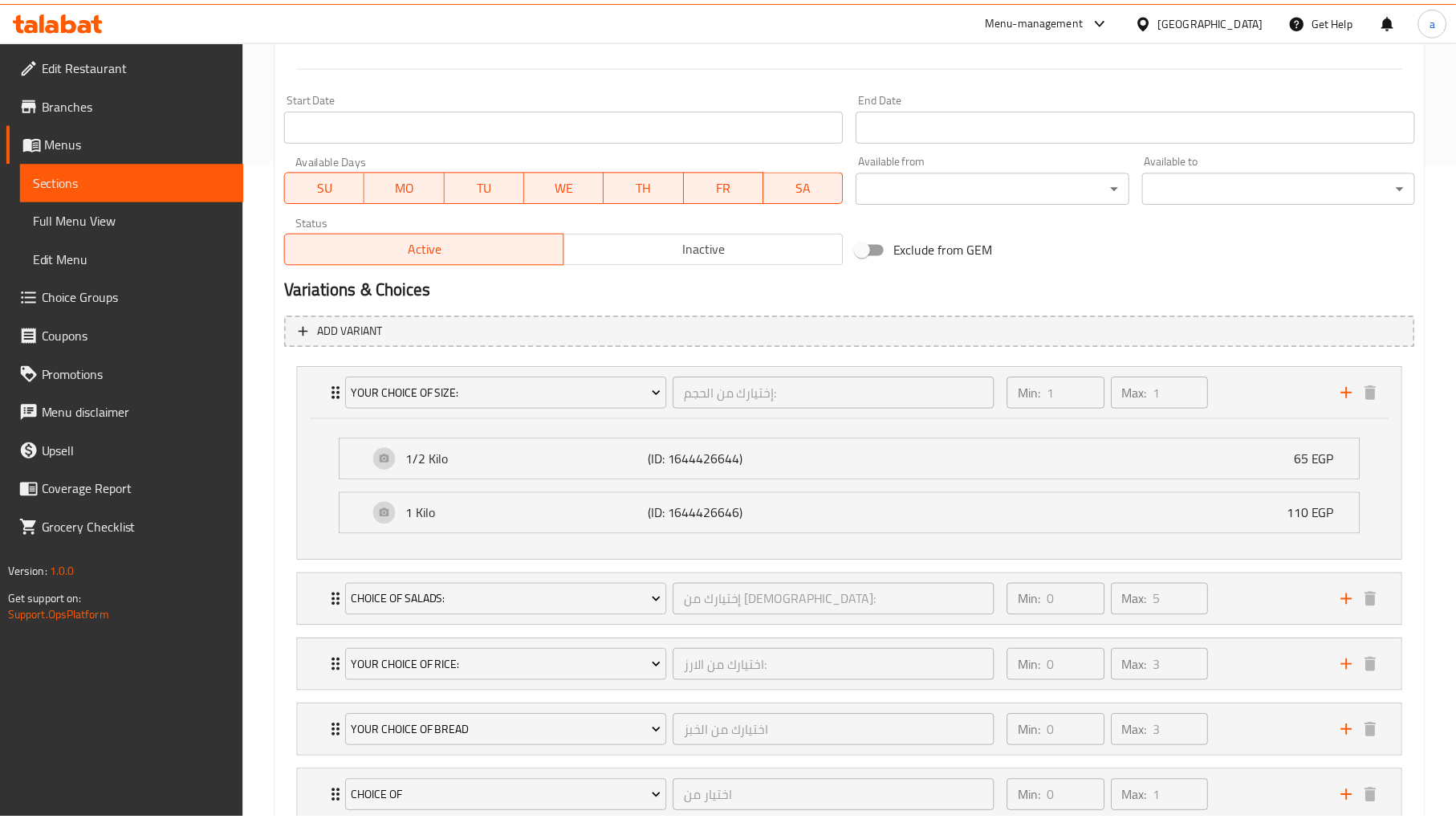
scroll to position [771, 0]
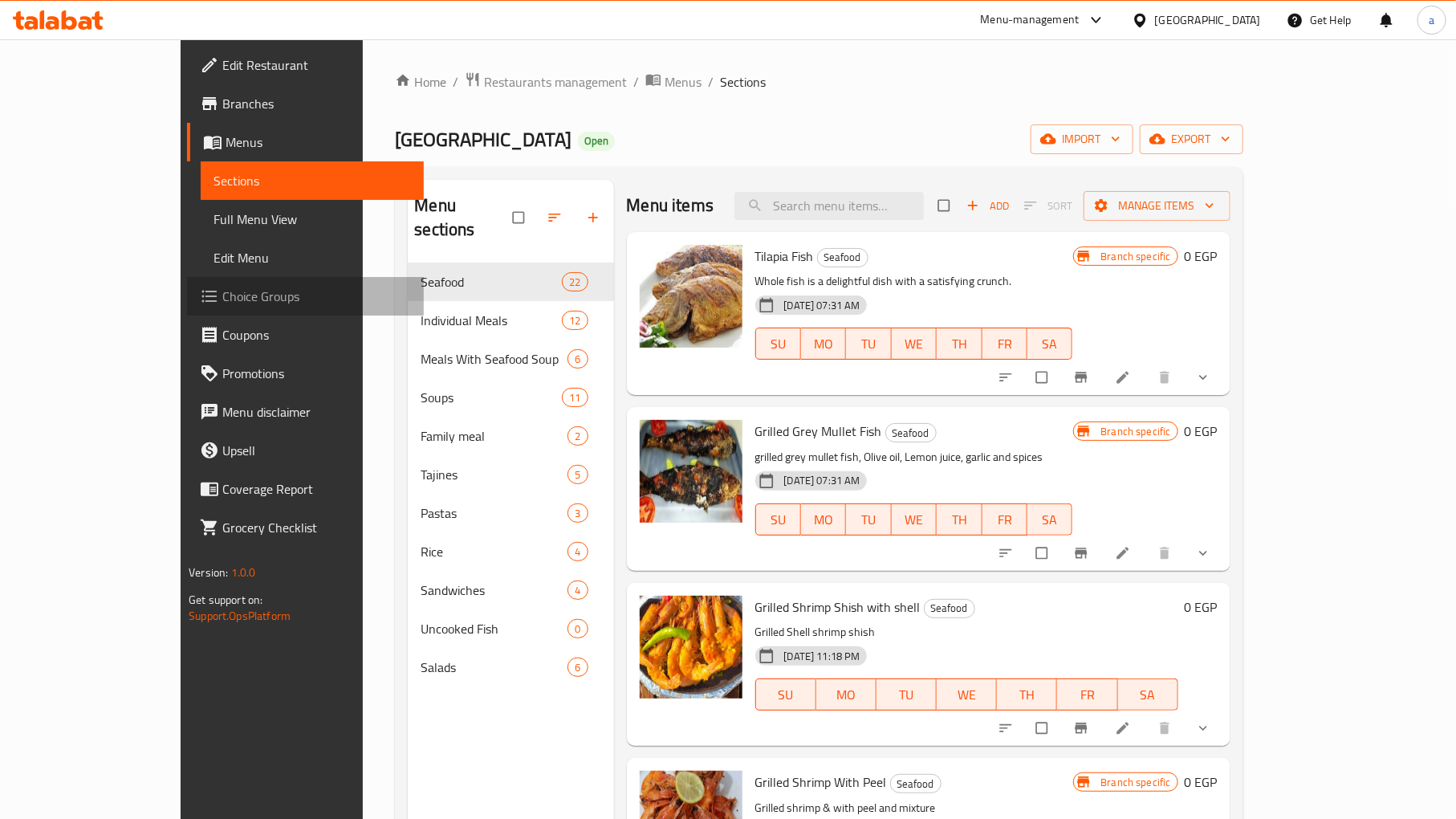
click at [222, 287] on span "Choice Groups" at bounding box center [316, 296] width 188 height 19
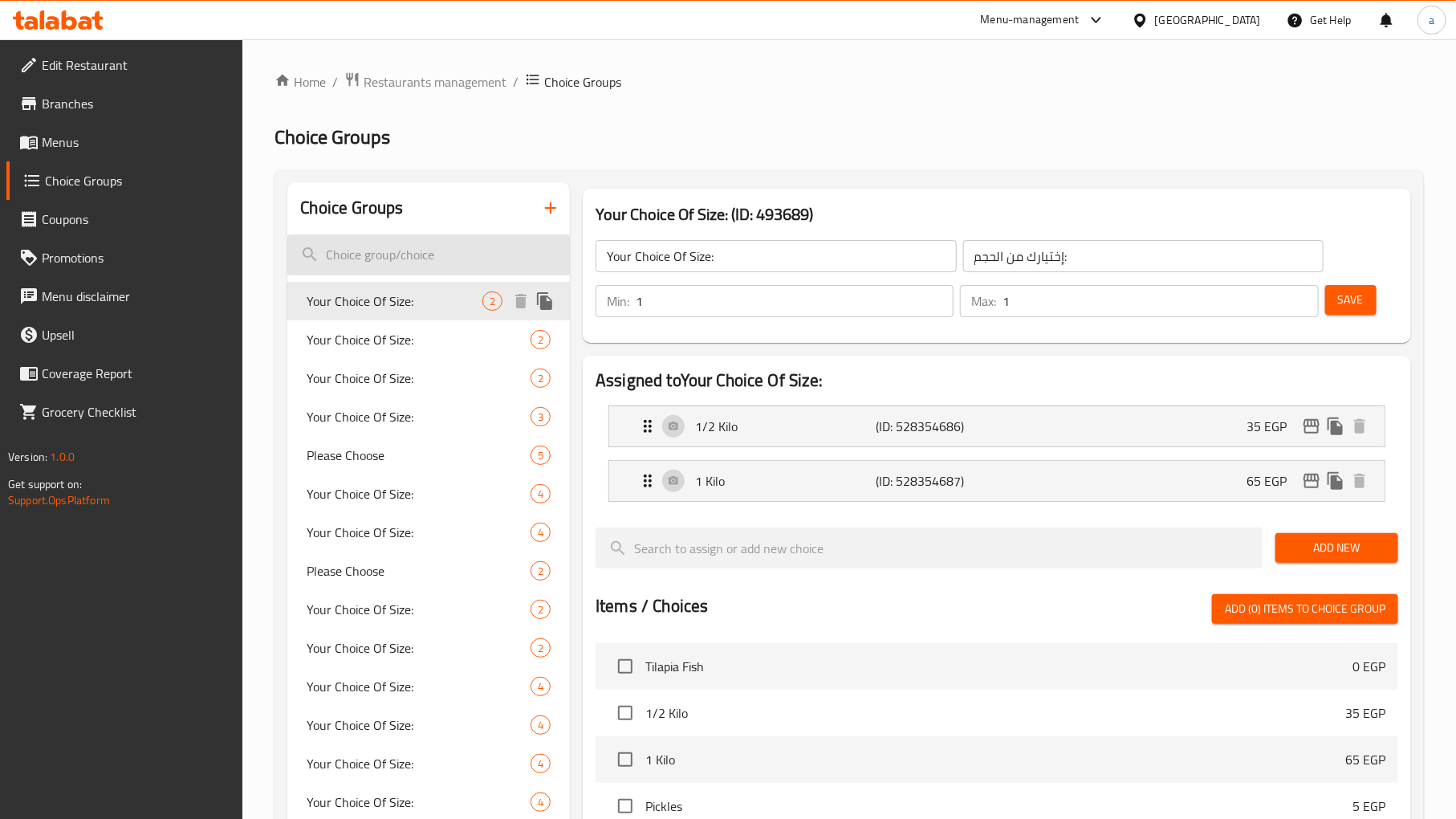
click at [377, 271] on input "search" at bounding box center [428, 254] width 283 height 41
paste input "Your Choice Of Rice:"
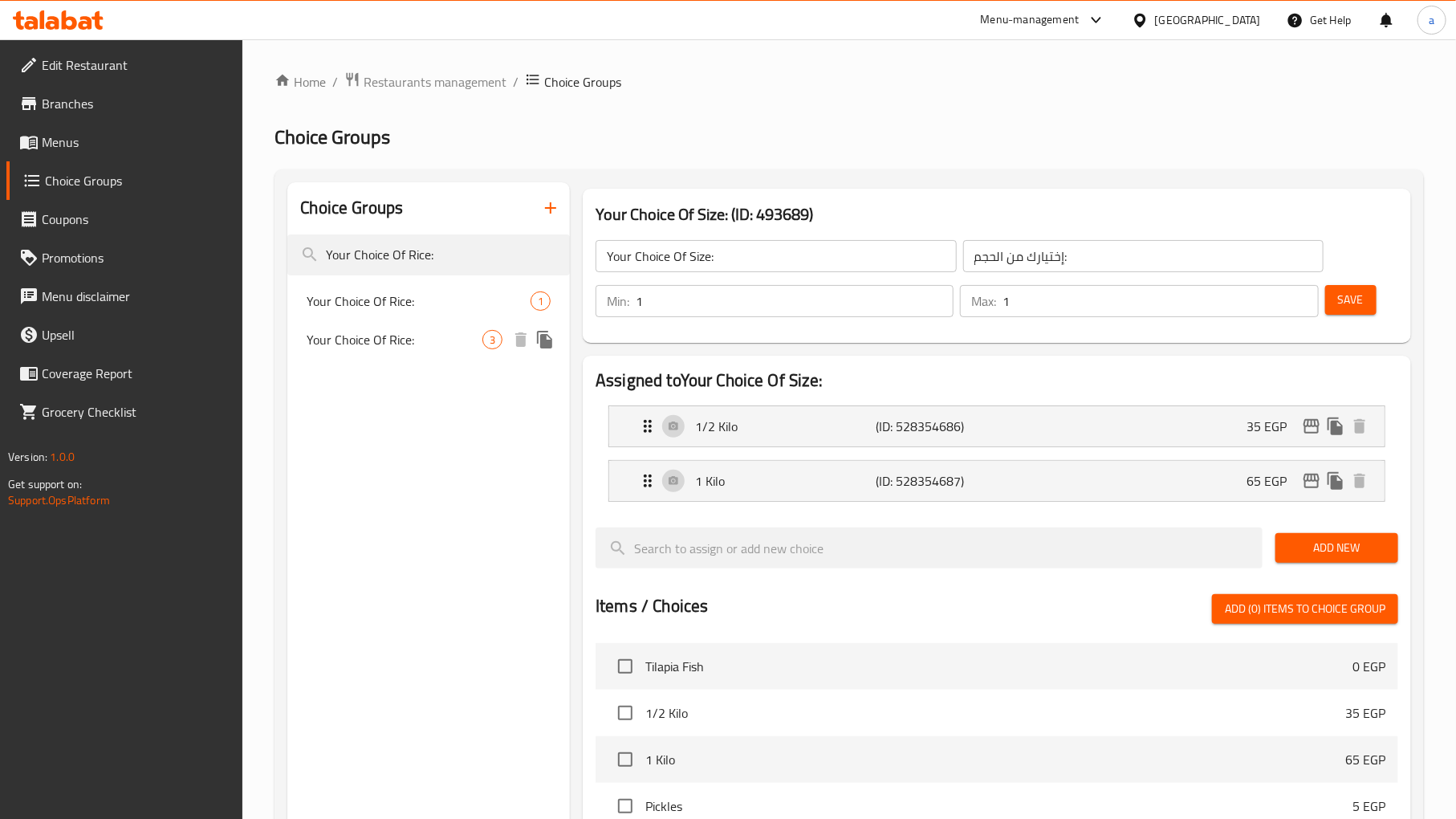
type input "Your Choice Of Rice:"
click at [394, 343] on span "Your Choice Of Rice:" at bounding box center [395, 340] width 176 height 19
type input "Your Choice Of Rice:"
type input "اختيارك من الارز:"
type input "3"
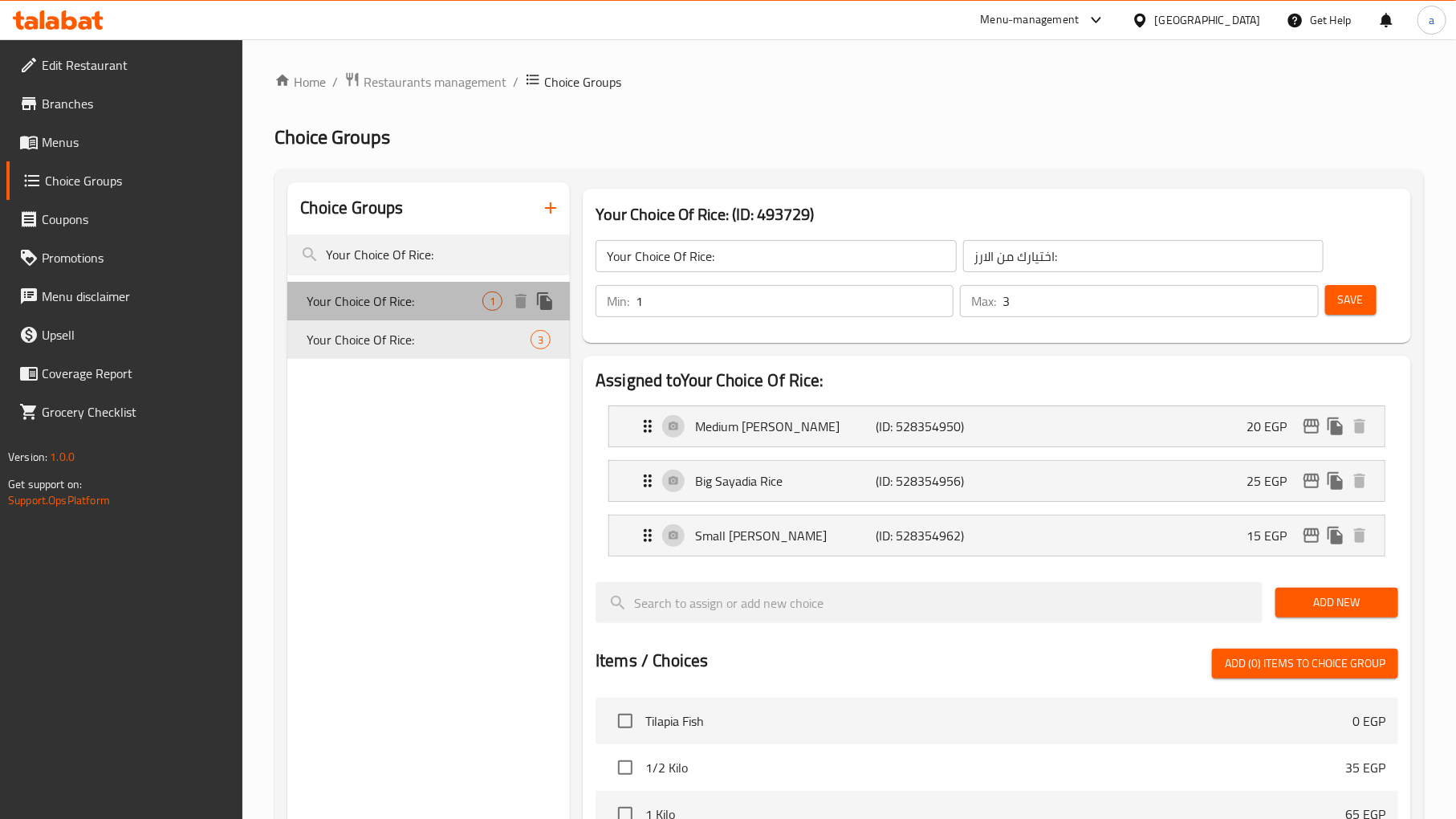
click at [383, 296] on span "Your Choice Of Rice:" at bounding box center [395, 301] width 176 height 19
type input "0"
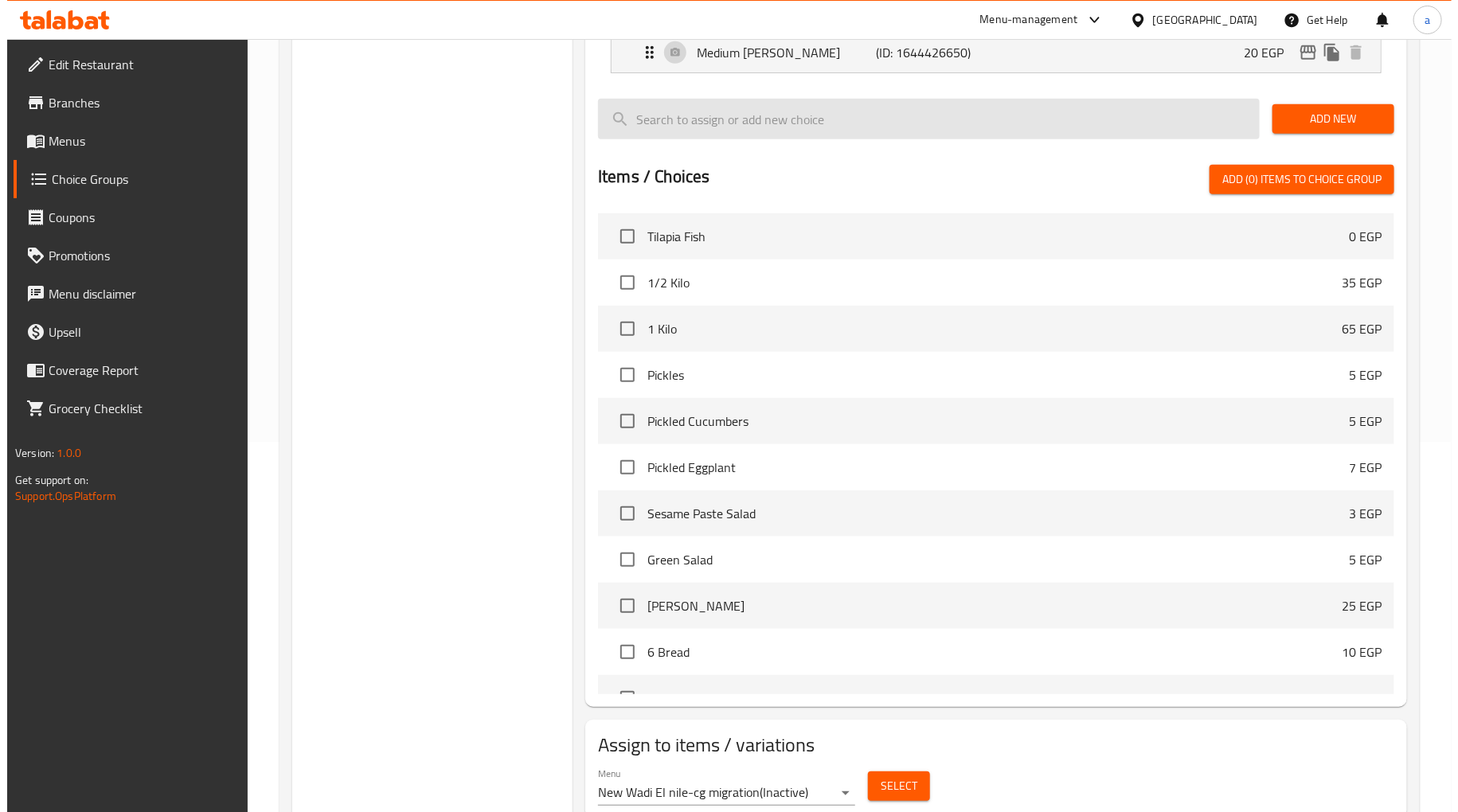
scroll to position [426, 0]
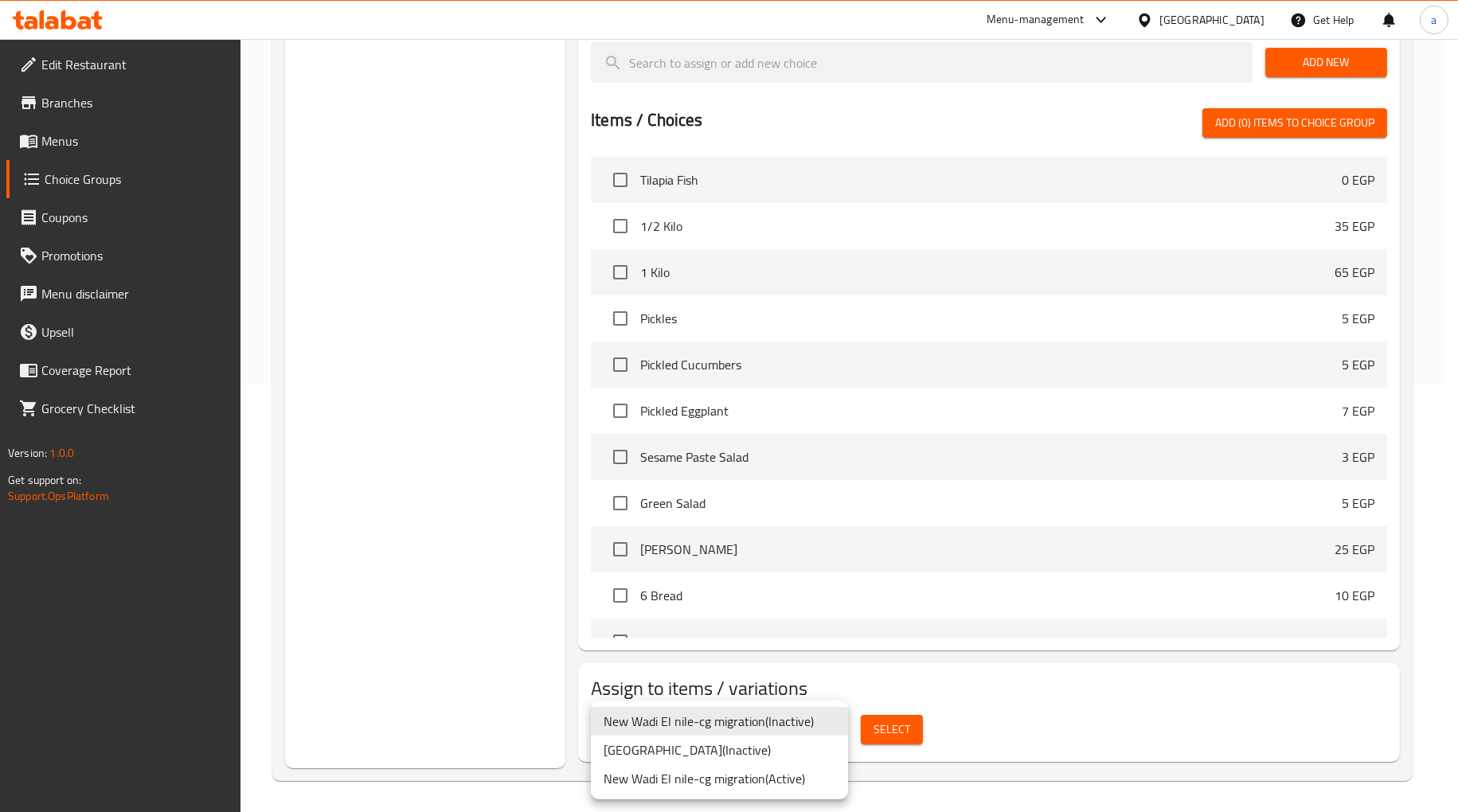
click at [769, 777] on li "New Wadi El nile-cg migration ( Active )" at bounding box center [719, 778] width 257 height 29
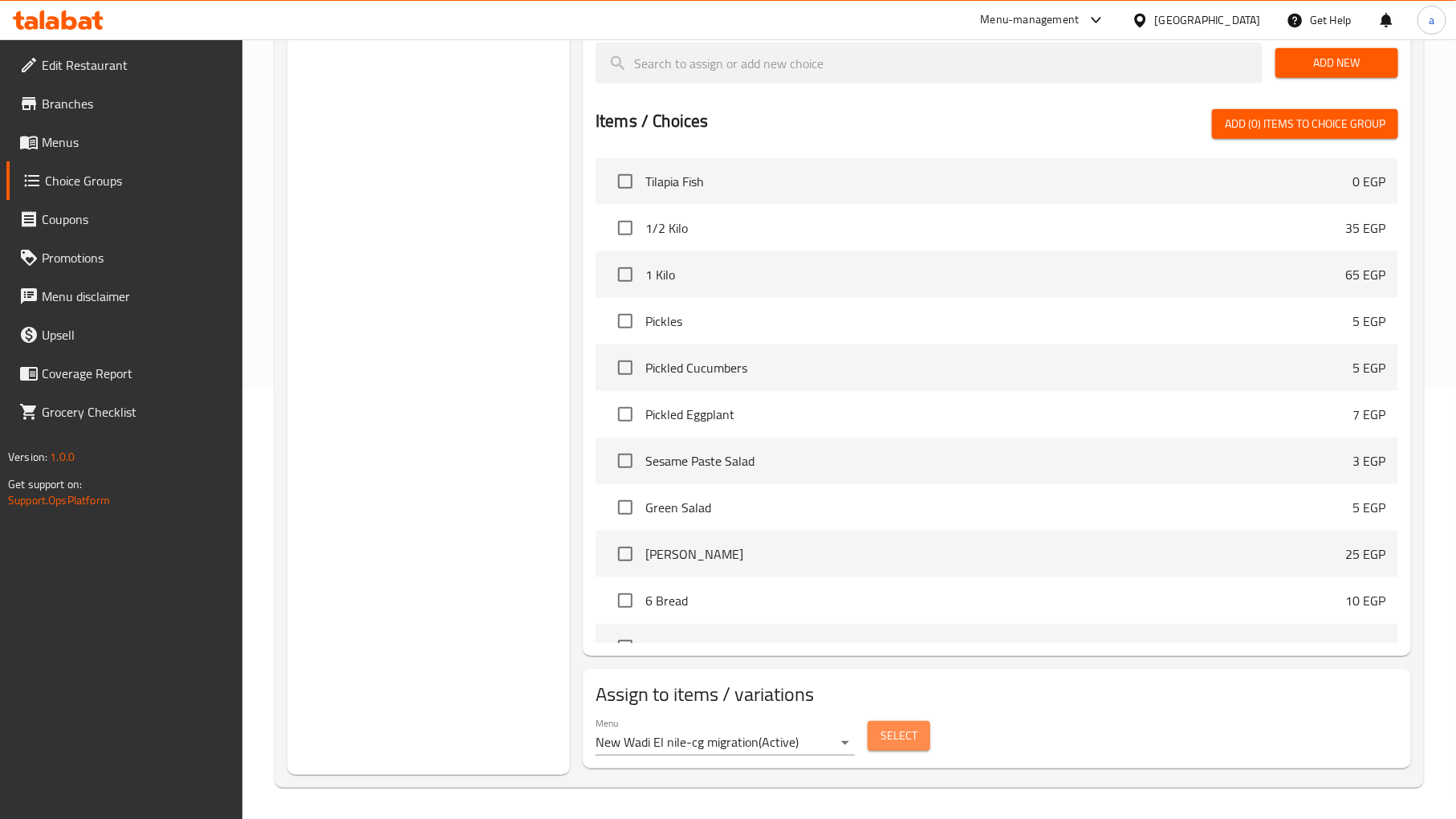
click at [908, 726] on span "Select" at bounding box center [899, 735] width 37 height 20
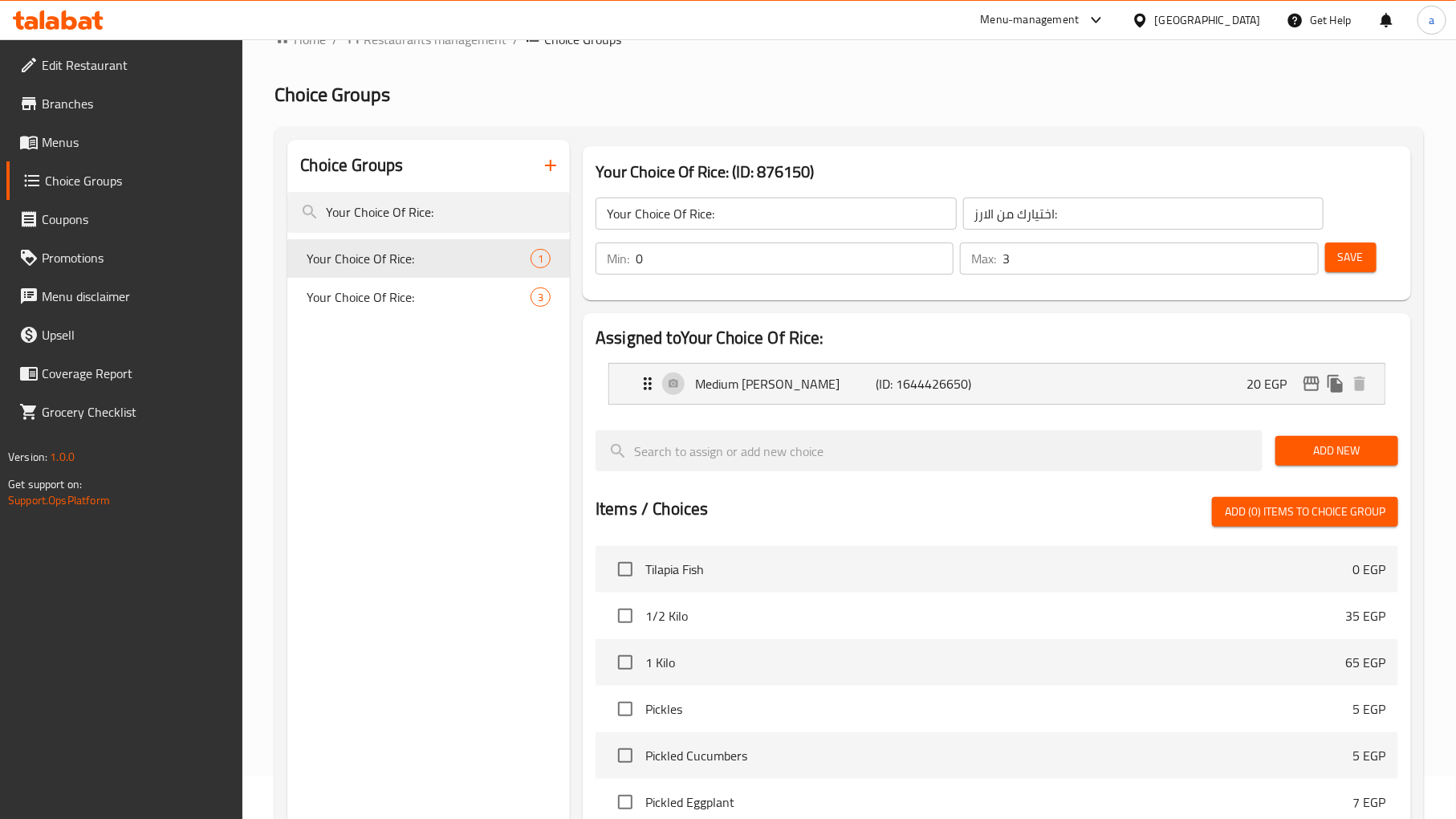
scroll to position [0, 0]
